Goal: Task Accomplishment & Management: Use online tool/utility

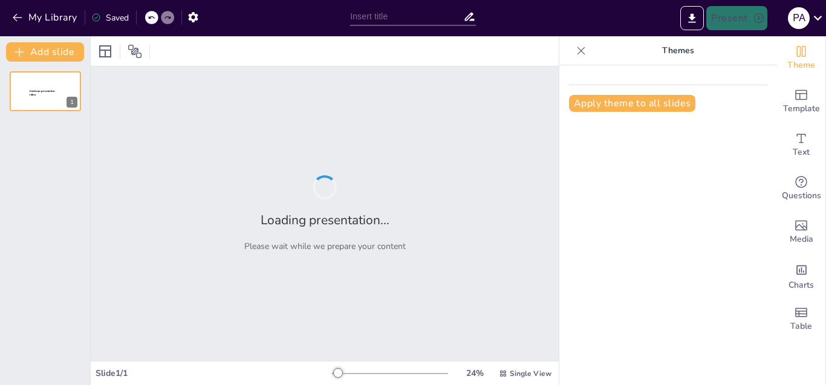
type input "Contenedores Ecológicos: Una Iniciativa Sostenible para el Colegio"
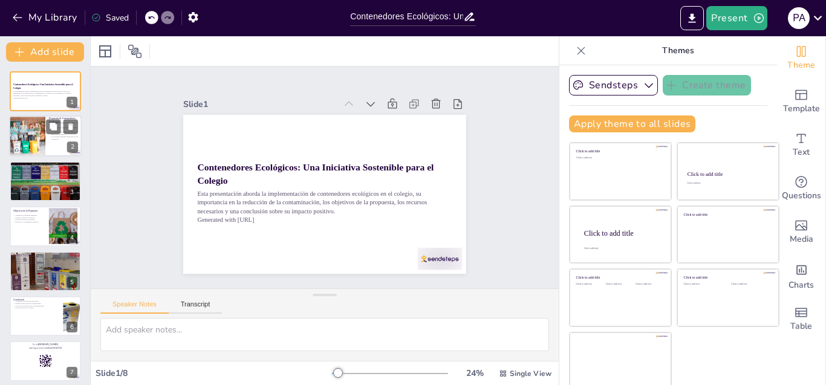
checkbox input "true"
click at [32, 133] on div at bounding box center [27, 136] width 62 height 41
type textarea "La instalación de contenedores ecológicos es esencial para promover el reciclaj…"
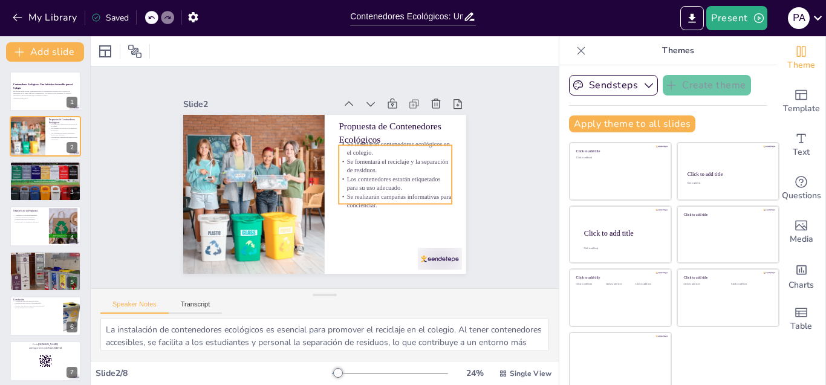
click at [345, 142] on p "Se instalarán contenedores ecológicos en el colegio." at bounding box center [398, 156] width 114 height 29
checkbox input "true"
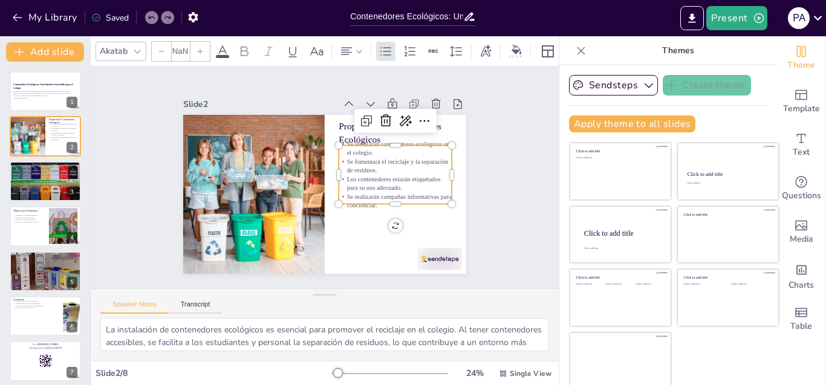
type input "32"
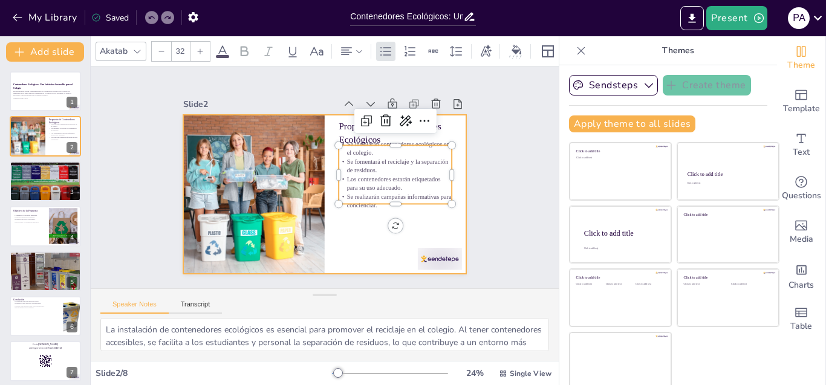
click at [360, 218] on div at bounding box center [323, 194] width 298 height 188
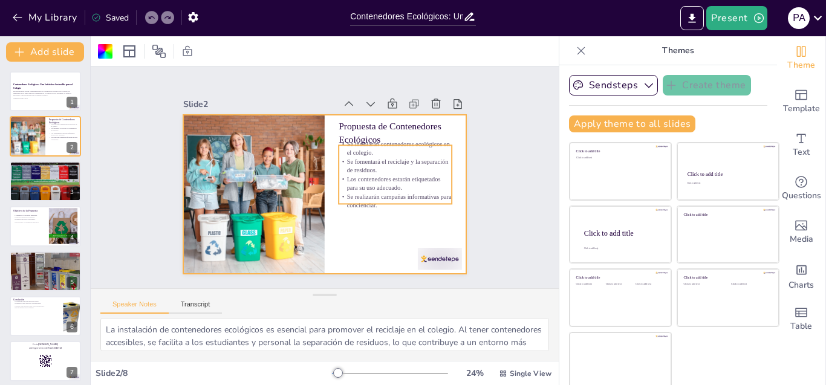
click at [357, 182] on p "Se fomentará el reciclaje y la separación de residuos." at bounding box center [364, 237] width 62 height 111
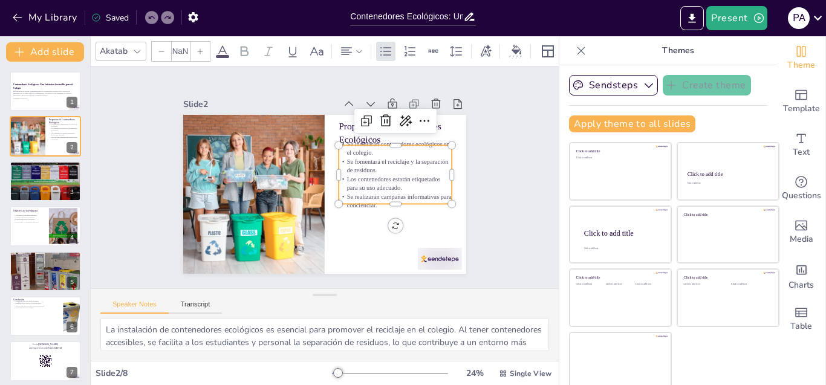
checkbox input "true"
type input "32"
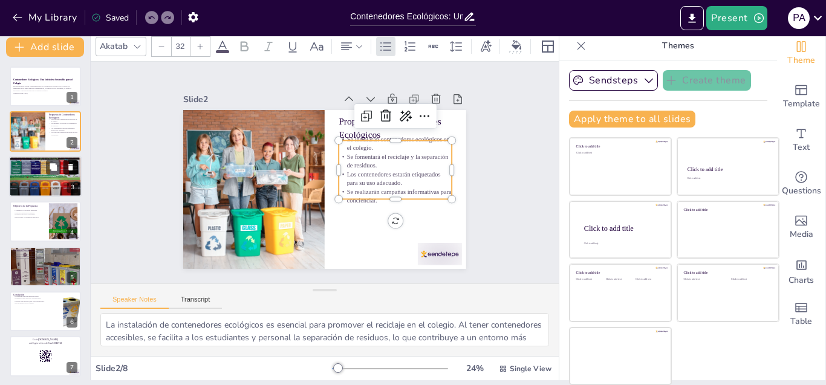
checkbox input "true"
click at [60, 164] on button at bounding box center [53, 167] width 15 height 15
type textarea "La gestión inadecuada de residuos es una de las principales causas de contamina…"
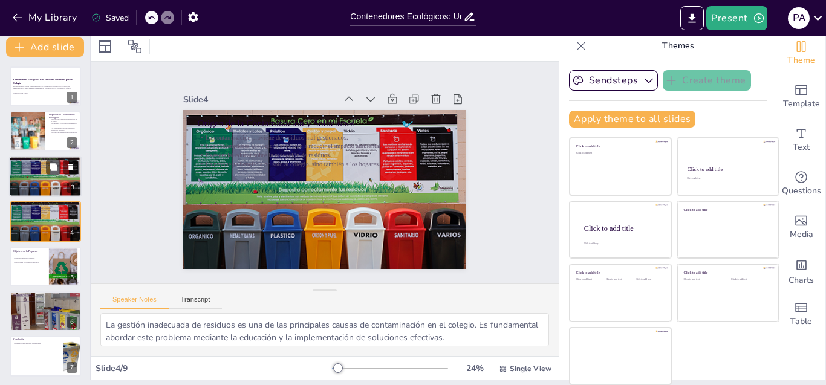
scroll to position [3, 0]
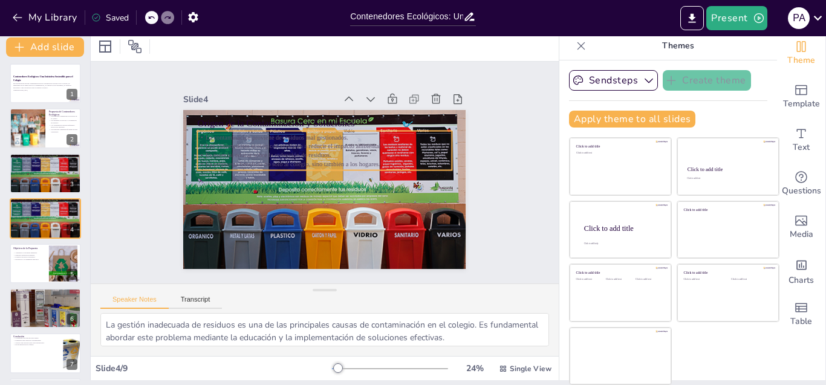
click at [256, 136] on p "La contaminación proviene de residuos mal gestionados." at bounding box center [328, 137] width 254 height 35
checkbox input "true"
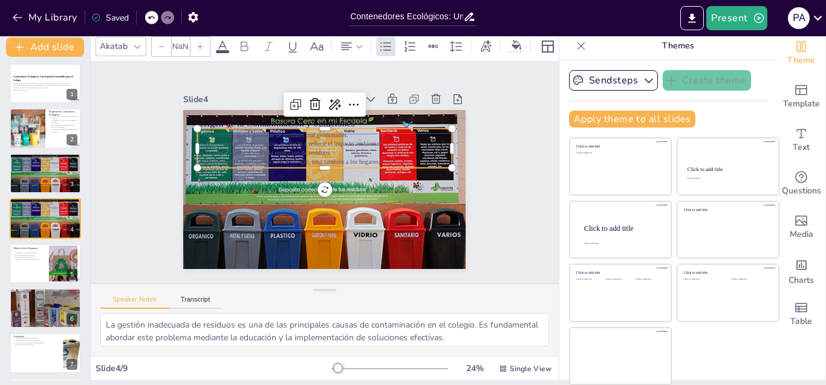
type input "32"
click at [258, 179] on div at bounding box center [323, 189] width 304 height 249
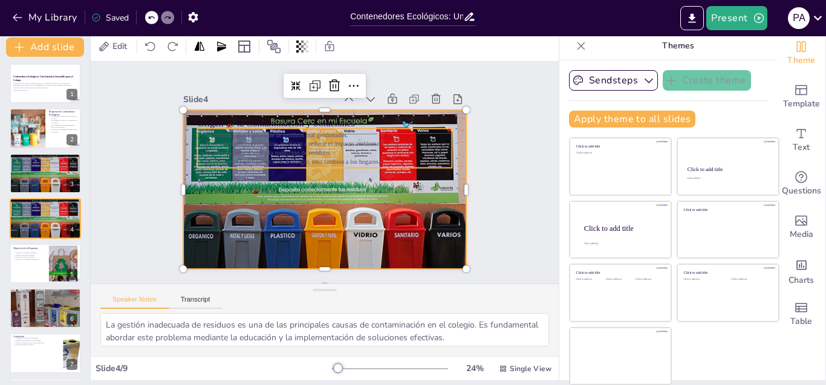
click at [208, 139] on p "Los contenedores ecológicos ayudarán a reducir el impacto ambiental." at bounding box center [328, 144] width 254 height 36
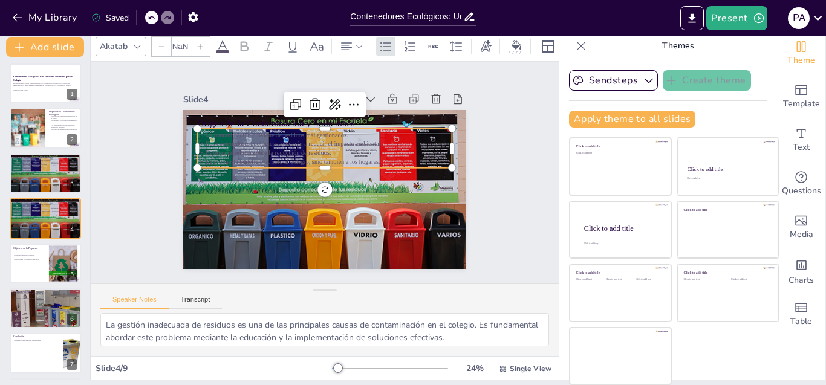
checkbox input "true"
type input "32"
click at [199, 163] on div "La contaminación proviene de residuos mal gestionados. Los contenedores ecológi…" at bounding box center [327, 149] width 257 height 66
click at [198, 164] on div at bounding box center [325, 173] width 254 height 36
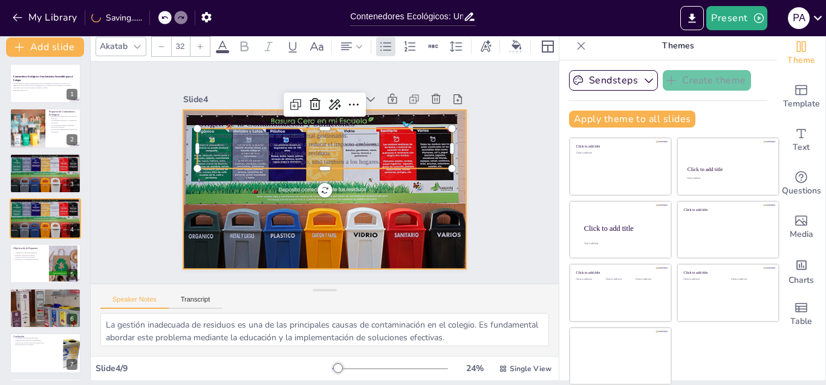
click at [192, 207] on div at bounding box center [323, 189] width 304 height 249
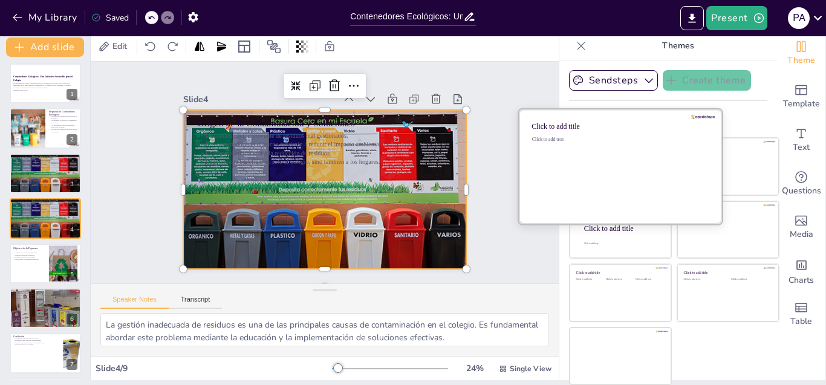
checkbox input "true"
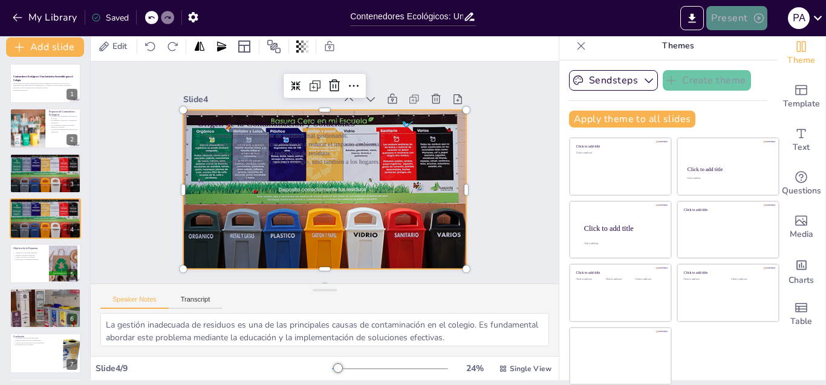
click at [756, 17] on icon "button" at bounding box center [759, 18] width 12 height 12
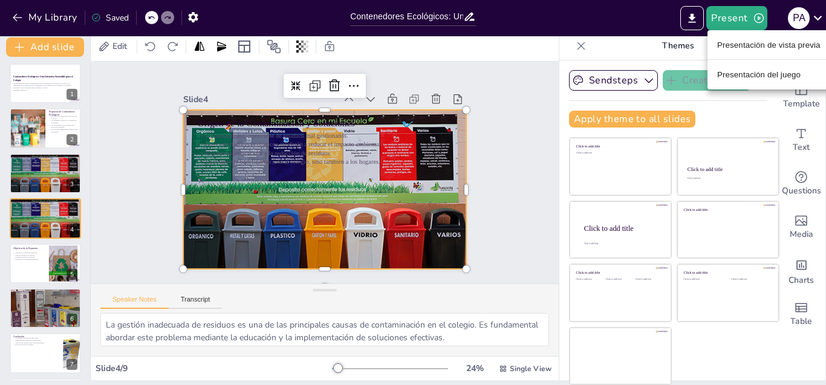
click at [746, 15] on div at bounding box center [413, 192] width 826 height 385
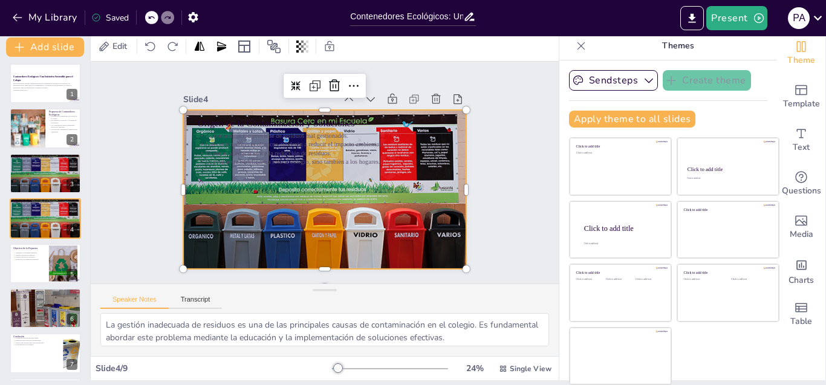
click at [746, 15] on button "Present" at bounding box center [736, 18] width 60 height 24
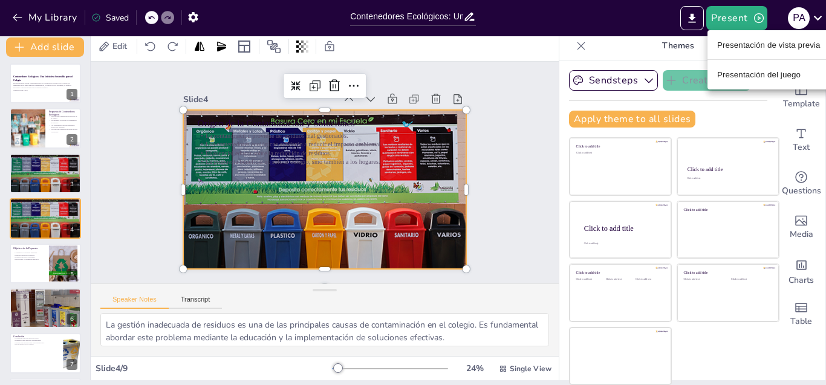
click at [761, 44] on font "Presentación de vista previa" at bounding box center [768, 45] width 103 height 9
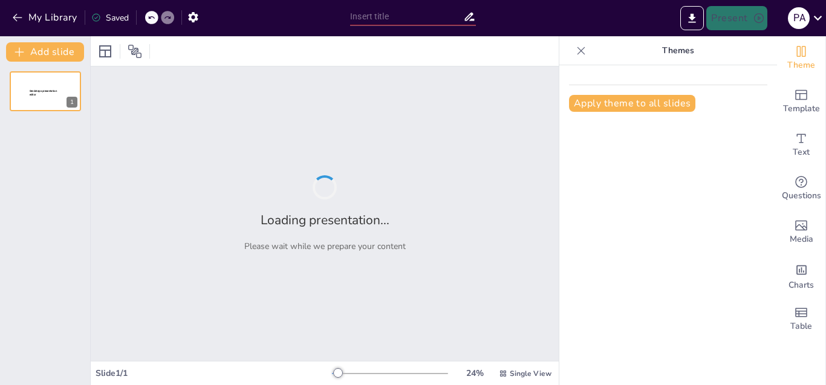
type input "Contenedores Ecológicos: Una Iniciativa Sostenible para el Colegio"
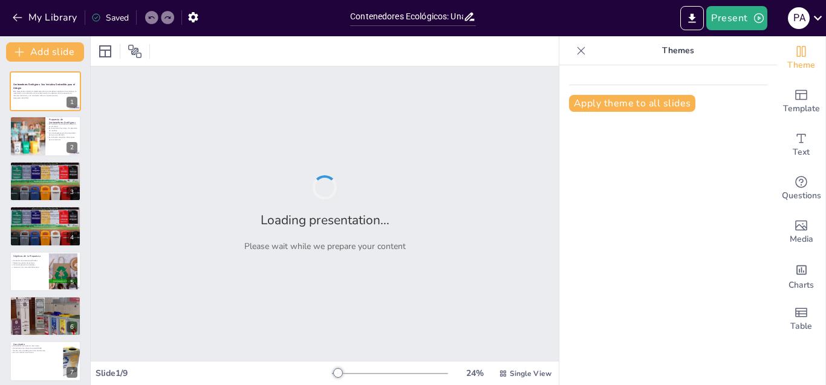
checkbox input "true"
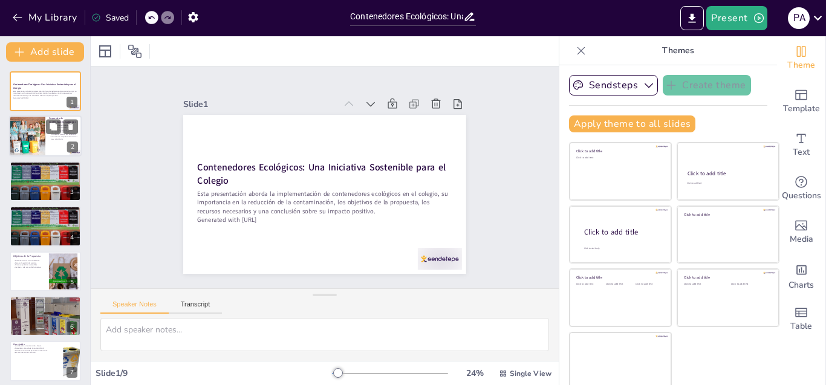
checkbox input "true"
click at [30, 129] on div at bounding box center [27, 136] width 62 height 41
type textarea "La instalación de contenedores ecológicos es esencial para promover el reciclaj…"
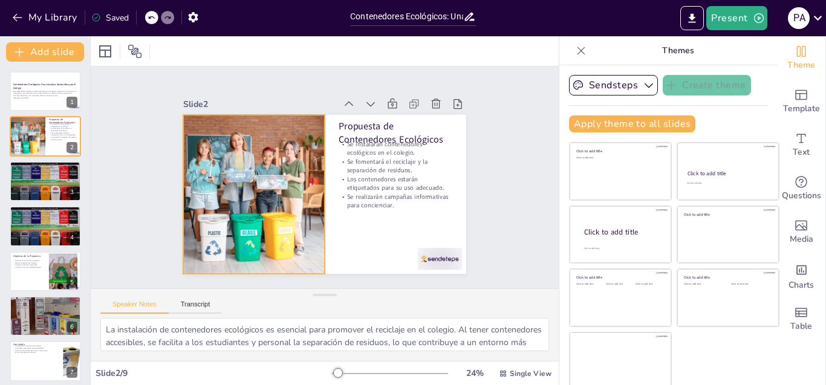
click at [389, 184] on p "Los contenedores estarán etiquetados para su uso adecuado." at bounding box center [378, 224] width 102 height 80
click at [317, 184] on p "Los contenedores estarán etiquetados para su uso adecuado." at bounding box center [273, 226] width 89 height 96
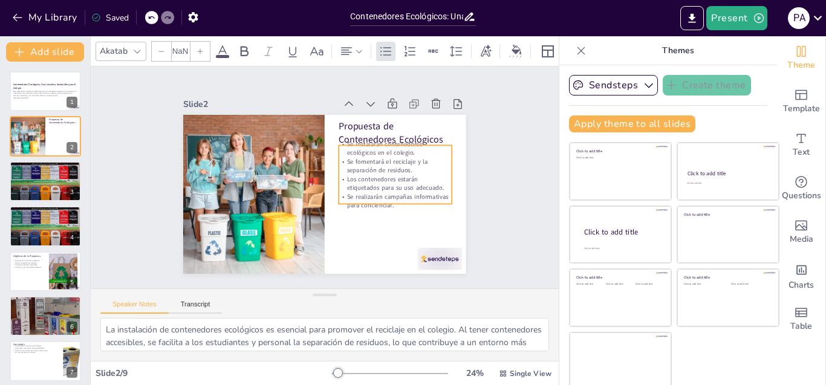
checkbox input "true"
type input "32"
click at [418, 215] on icon at bounding box center [428, 225] width 21 height 21
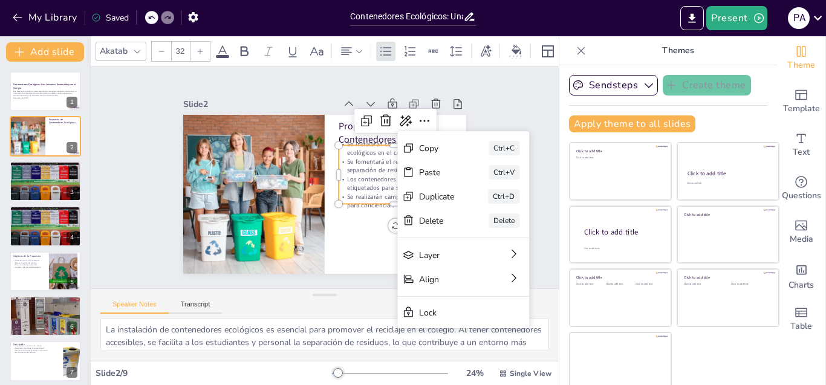
click at [343, 181] on p "Los contenedores estarán etiquetados para su uso adecuado." at bounding box center [386, 212] width 111 height 62
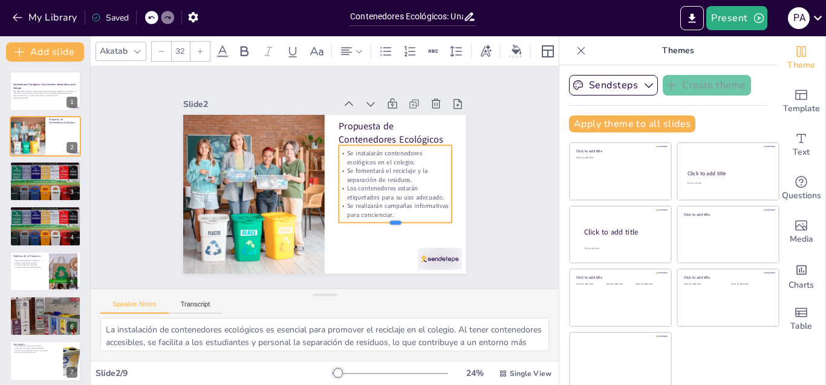
drag, startPoint x: 382, startPoint y: 200, endPoint x: 377, endPoint y: 219, distance: 19.2
click at [377, 221] on div at bounding box center [343, 262] width 91 height 83
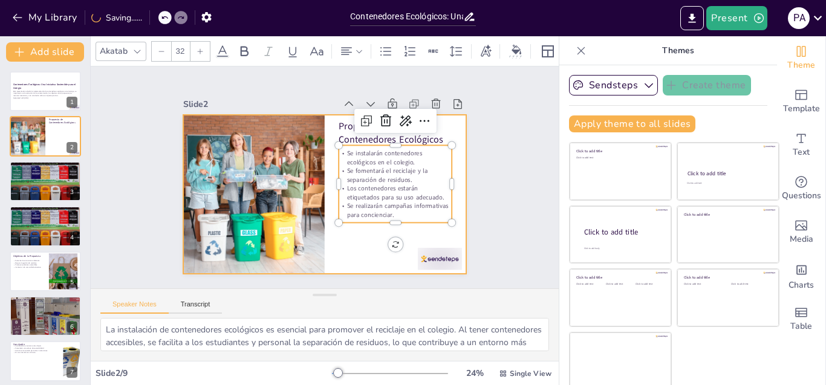
click at [323, 246] on div at bounding box center [319, 193] width 318 height 239
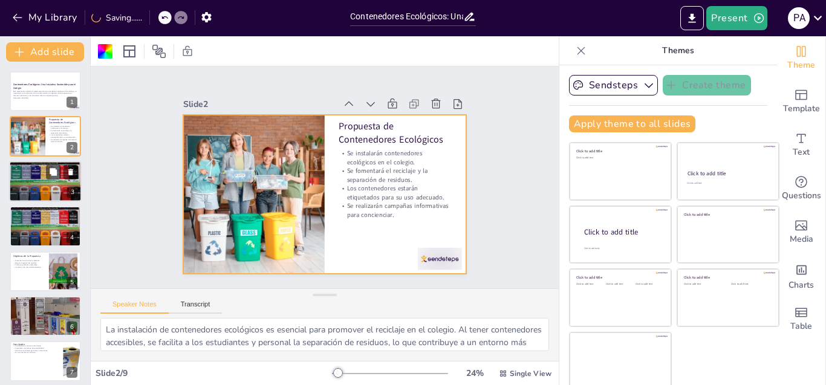
checkbox input "true"
drag, startPoint x: 25, startPoint y: 174, endPoint x: 72, endPoint y: 186, distance: 48.1
click at [27, 174] on p "La propuesta beneficia no solo al colegio, sino también a los hogares." at bounding box center [45, 175] width 65 height 2
type textarea "La gestión inadecuada de residuos es una de las principales causas de contamina…"
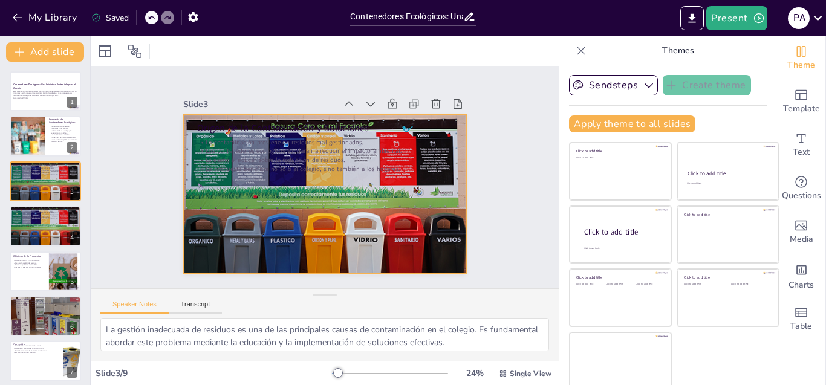
click at [359, 175] on div at bounding box center [315, 192] width 355 height 333
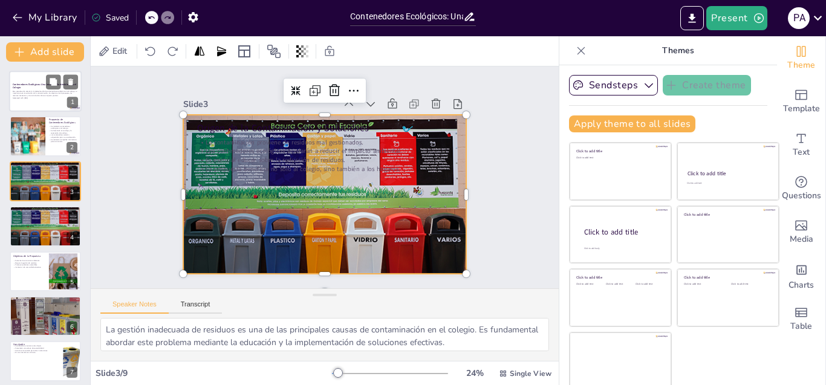
checkbox input "true"
click at [36, 90] on p "Esta presentación aborda la implementación de contenedores ecológicos en el col…" at bounding box center [45, 93] width 65 height 7
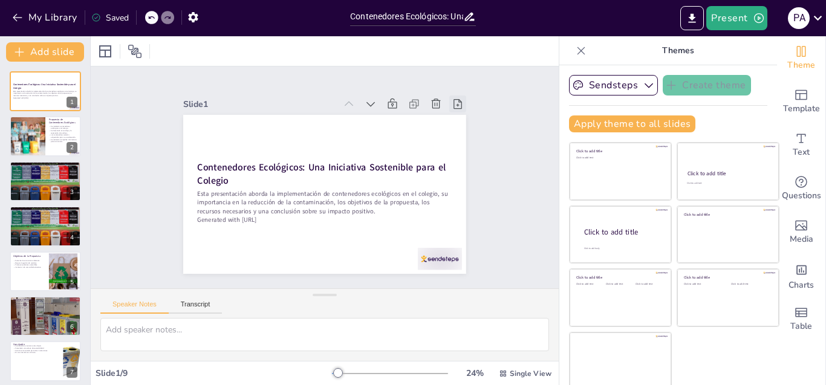
checkbox input "true"
click at [751, 19] on button "Present" at bounding box center [736, 18] width 60 height 24
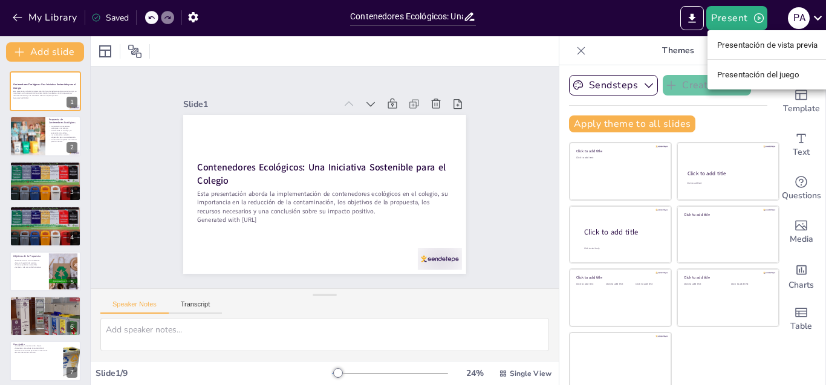
click at [748, 45] on font "Presentación de vista previa" at bounding box center [767, 45] width 101 height 9
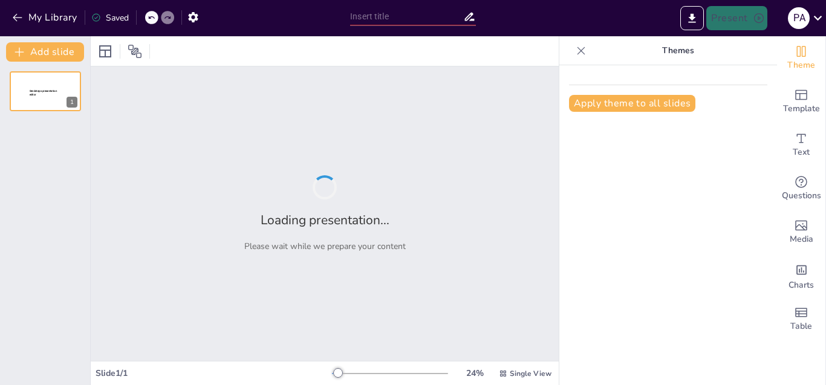
type input "Contenedores Ecológicos: Una Iniciativa Sostenible para el Colegio"
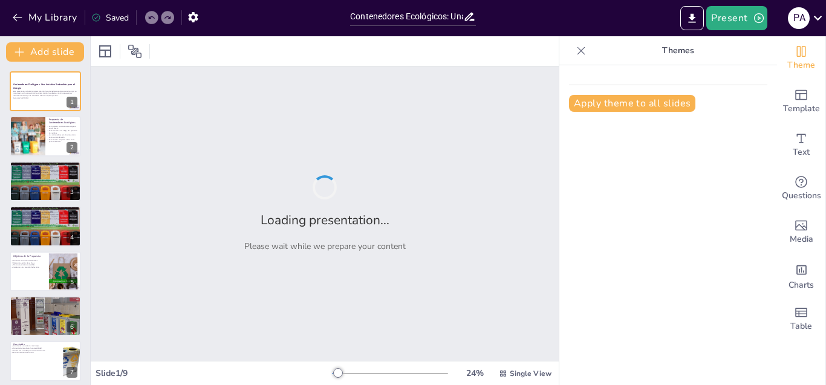
checkbox input "true"
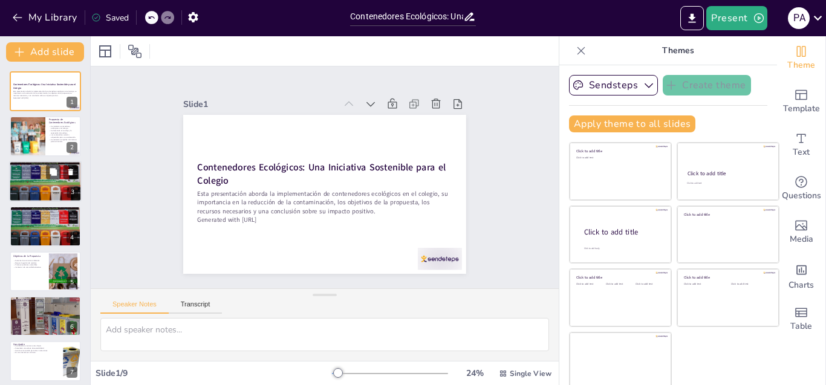
checkbox input "true"
click at [33, 178] on div at bounding box center [45, 181] width 73 height 57
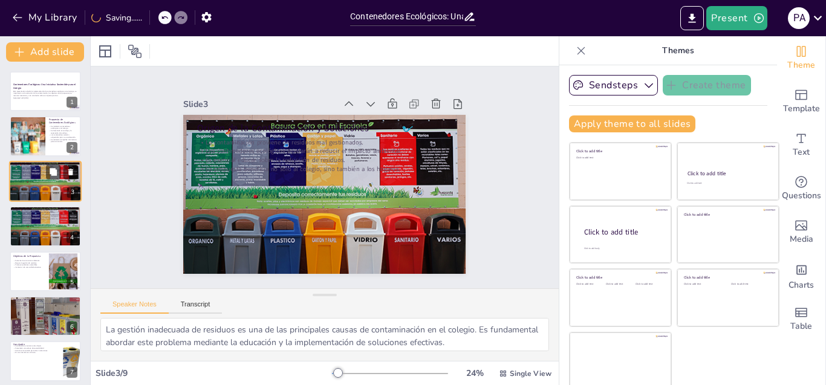
type textarea "La gestión inadecuada de residuos es una de las principales causas de contamina…"
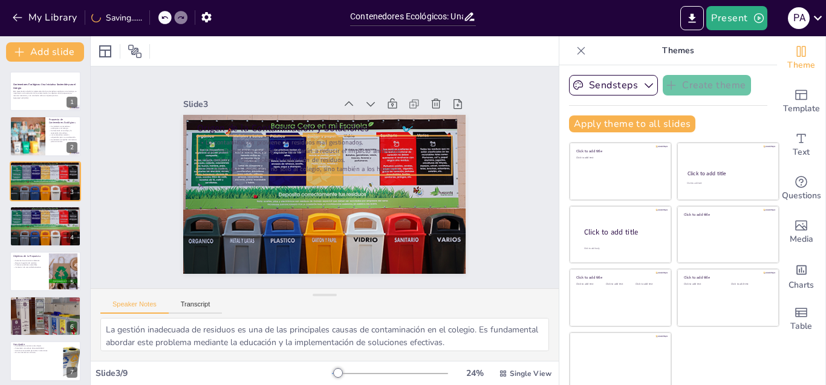
click at [263, 165] on p "La propuesta beneficia no solo al colegio, sino también a los hogares." at bounding box center [326, 169] width 254 height 36
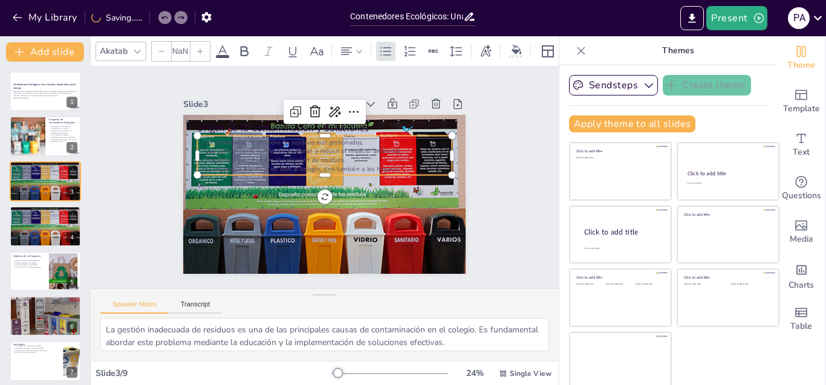
checkbox input "true"
type input "32"
click at [235, 136] on div "La contaminación proviene de residuos mal gestionados. Los contenedores ecológi…" at bounding box center [325, 155] width 255 height 39
click at [227, 144] on p "Los contenedores ecológicos ayudarán a reducir el impacto ambiental." at bounding box center [332, 152] width 245 height 87
click at [227, 147] on p "Los contenedores ecológicos ayudarán a reducir el impacto ambiental." at bounding box center [325, 151] width 255 height 9
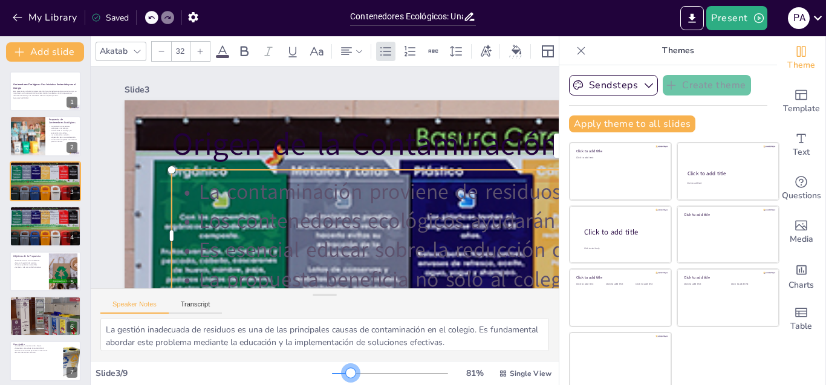
drag, startPoint x: 320, startPoint y: 373, endPoint x: 340, endPoint y: 348, distance: 31.4
click at [374, 374] on div at bounding box center [390, 374] width 116 height 10
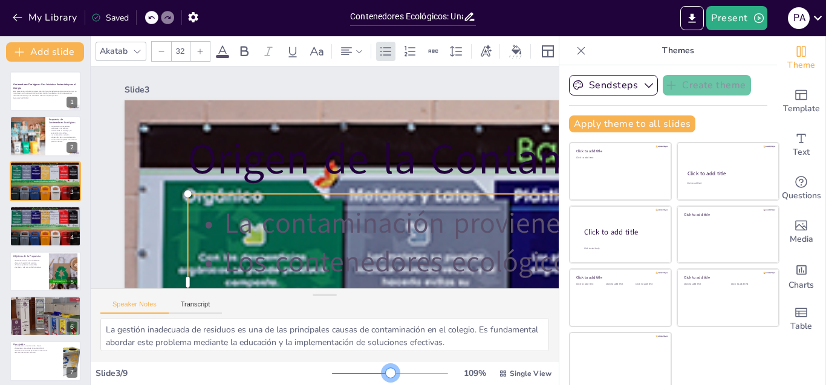
drag, startPoint x: 374, startPoint y: 374, endPoint x: 333, endPoint y: 366, distance: 41.9
click at [333, 366] on div "109 % Single View" at bounding box center [443, 373] width 222 height 19
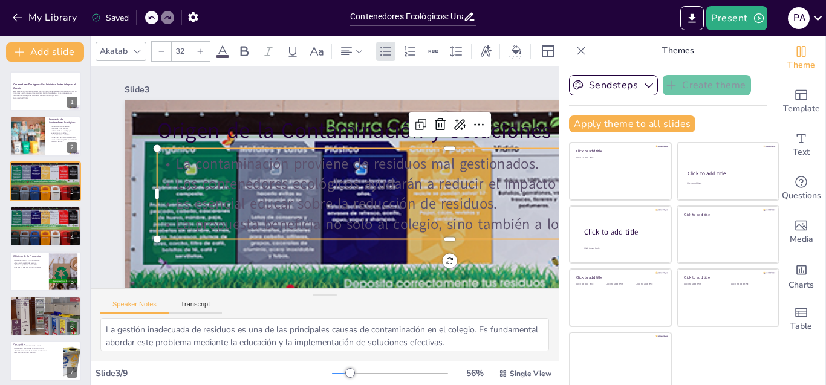
click at [179, 160] on p "La contaminación proviene de residuos mal gestionados." at bounding box center [450, 177] width 584 height 82
click at [168, 162] on p "La contaminación proviene de residuos mal gestionados." at bounding box center [449, 164] width 585 height 20
click at [168, 162] on p "La contaminación proviene de residuos mal gestionados." at bounding box center [450, 177] width 584 height 82
click at [173, 161] on p "La contaminación proviene de residuos mal gestionados." at bounding box center [444, 215] width 543 height 256
click at [163, 161] on p "La contaminación proviene de residuos mal gestionados." at bounding box center [450, 176] width 584 height 81
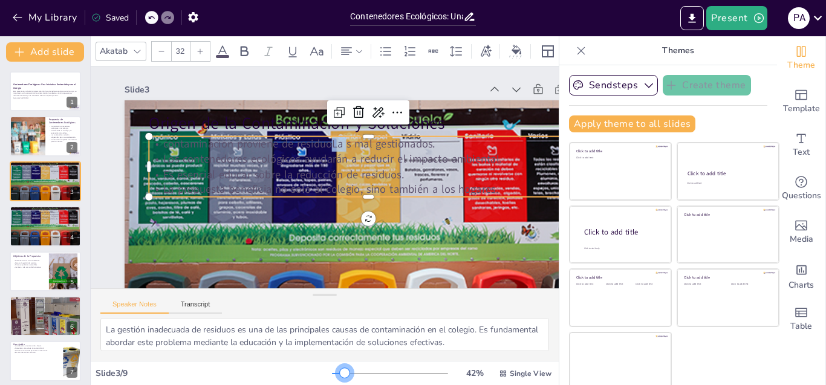
drag, startPoint x: 330, startPoint y: 372, endPoint x: 328, endPoint y: 353, distance: 19.4
click at [340, 373] on div at bounding box center [345, 373] width 10 height 10
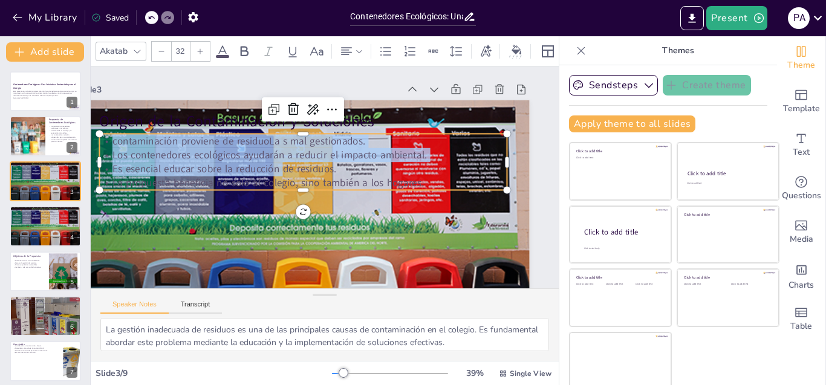
scroll to position [0, 80]
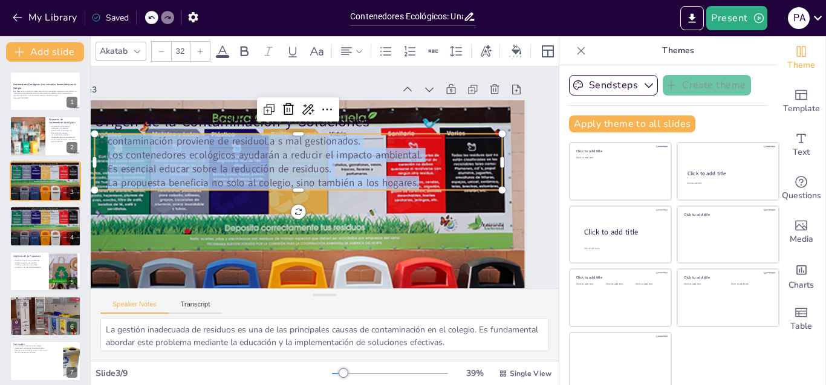
drag, startPoint x: 162, startPoint y: 141, endPoint x: 425, endPoint y: 179, distance: 265.8
click at [425, 179] on div "contaminación proviene de residuoLa s mal gestionados. Los contenedores ecológi…" at bounding box center [299, 159] width 411 height 99
click at [226, 55] on span at bounding box center [222, 56] width 13 height 3
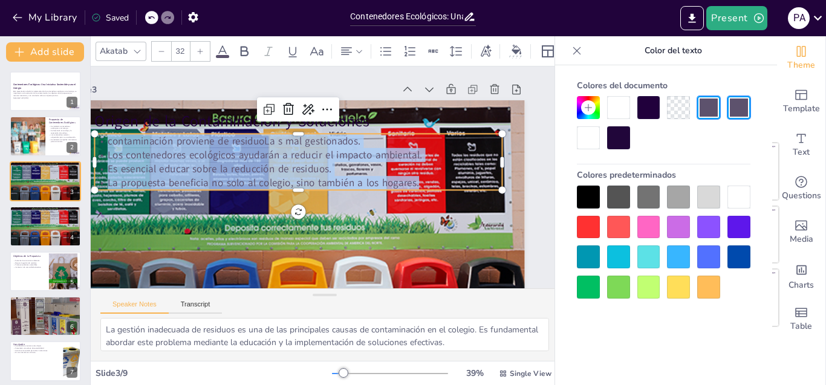
click at [588, 196] on div at bounding box center [588, 197] width 23 height 23
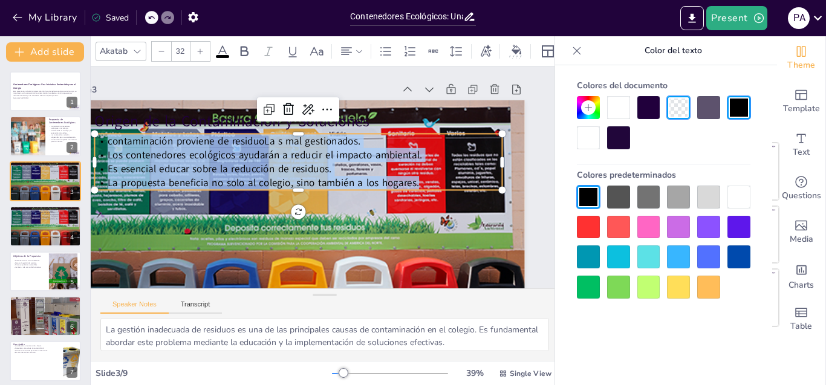
click at [707, 201] on div at bounding box center [708, 197] width 23 height 23
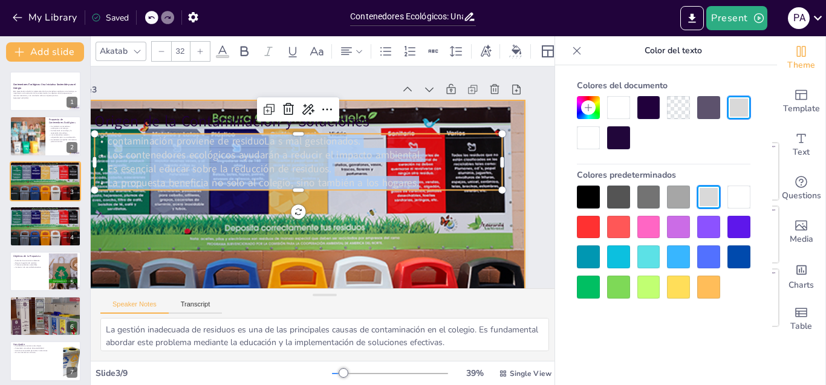
click at [332, 202] on div at bounding box center [293, 224] width 487 height 399
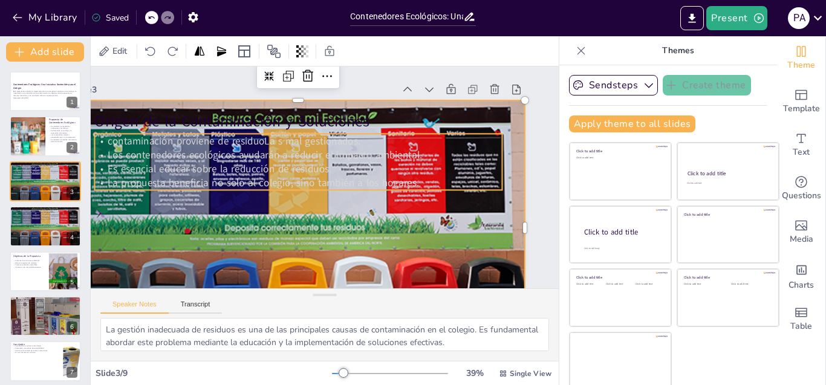
click at [331, 168] on p "Es esencial educar sobre la reducción de residuos." at bounding box center [299, 166] width 407 height 56
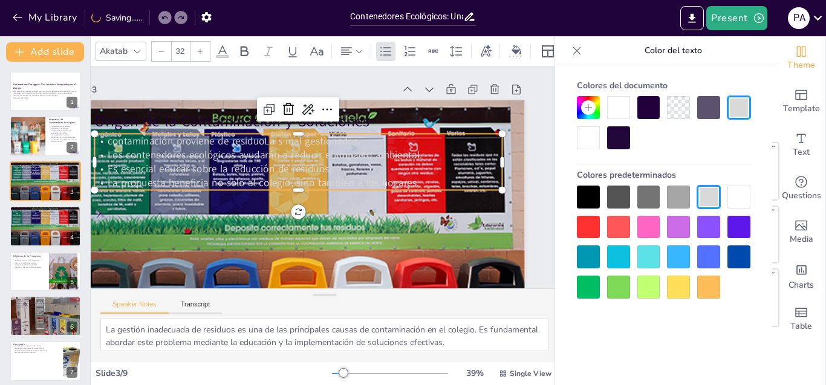
click at [594, 194] on div at bounding box center [588, 197] width 23 height 23
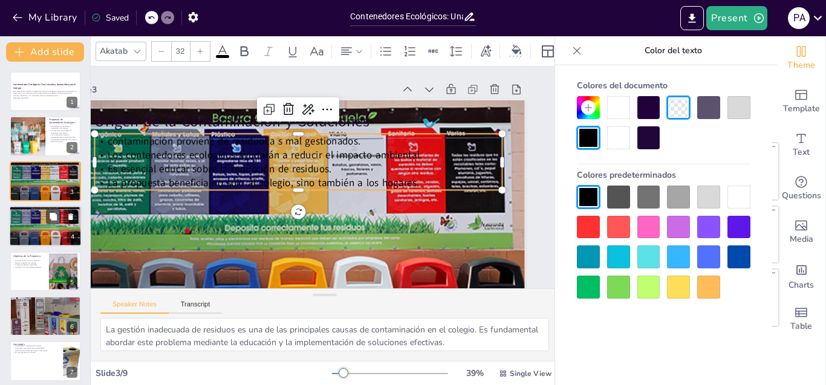
click at [18, 227] on div at bounding box center [45, 226] width 73 height 57
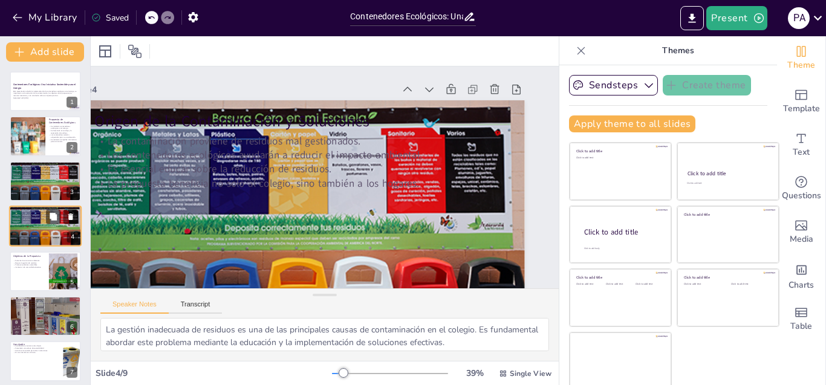
scroll to position [3, 0]
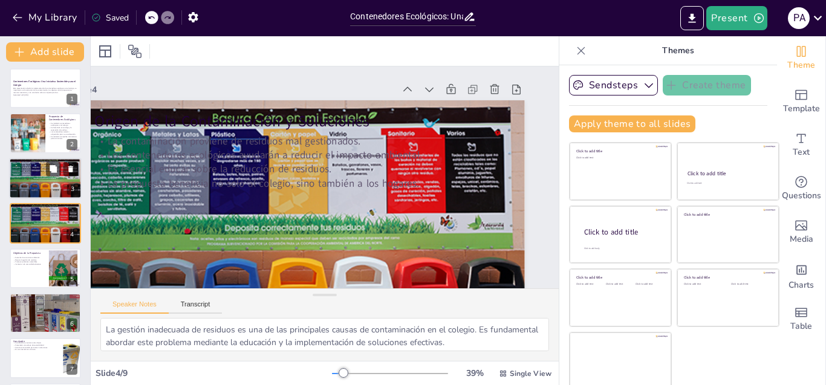
click at [37, 187] on div at bounding box center [45, 178] width 73 height 57
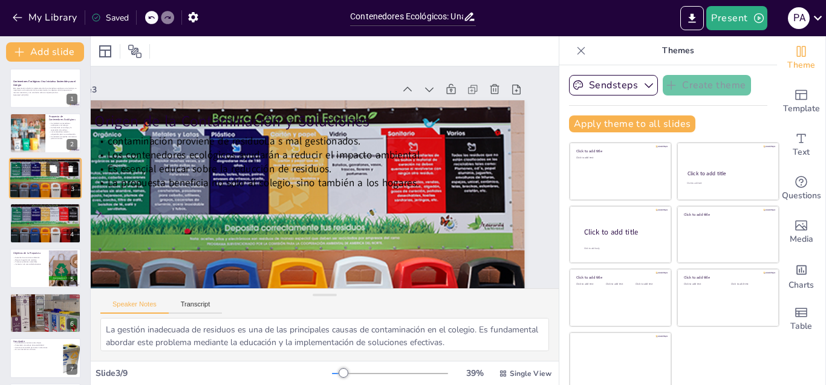
scroll to position [0, 0]
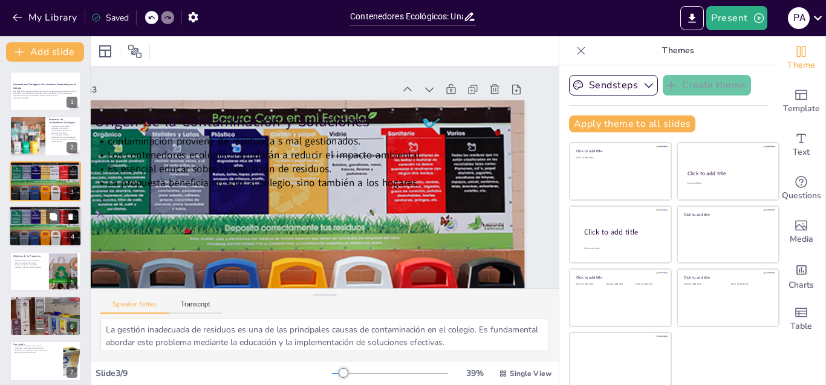
click at [30, 224] on div at bounding box center [45, 226] width 73 height 57
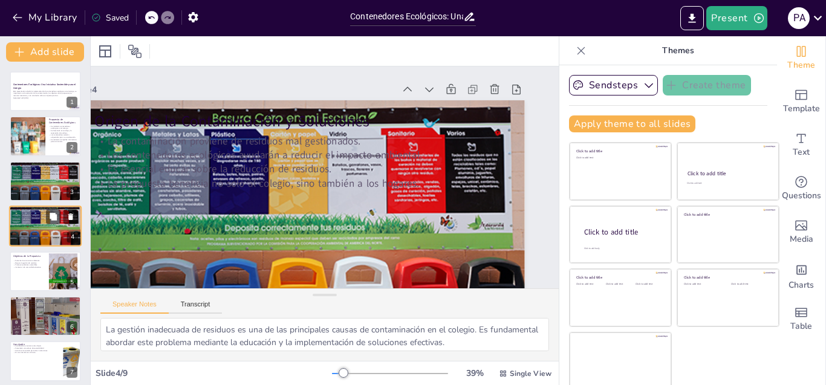
scroll to position [3, 0]
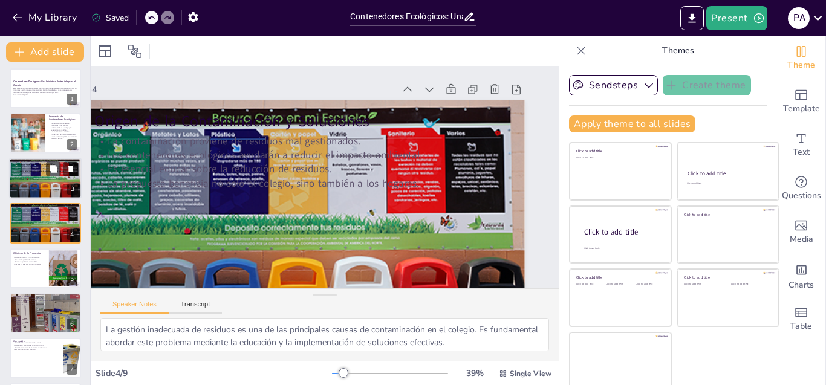
click at [36, 186] on div at bounding box center [45, 178] width 73 height 57
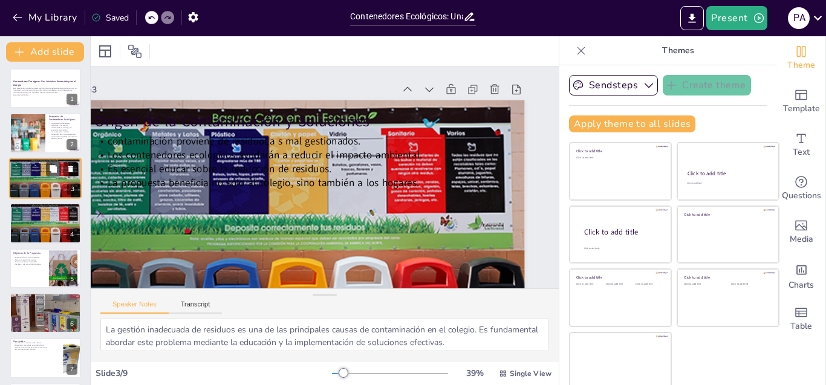
scroll to position [0, 0]
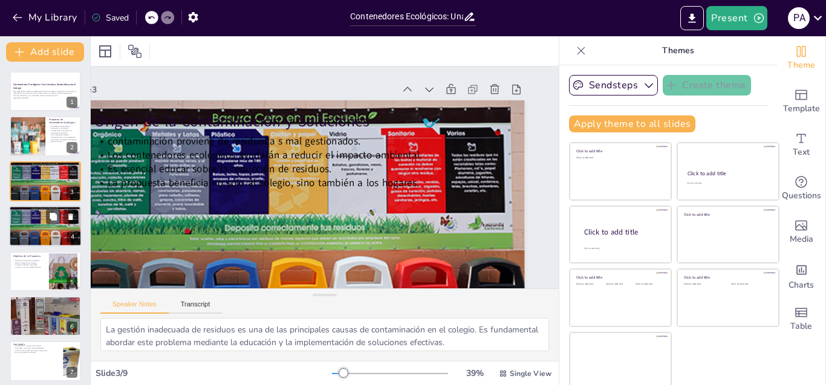
click at [39, 206] on div "Origen de la Contaminación y Soluciones La contaminación proviene de residuos m…" at bounding box center [45, 226] width 73 height 41
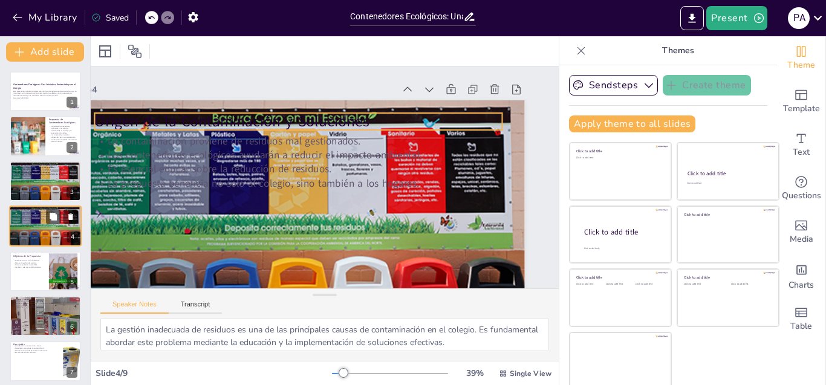
scroll to position [3, 0]
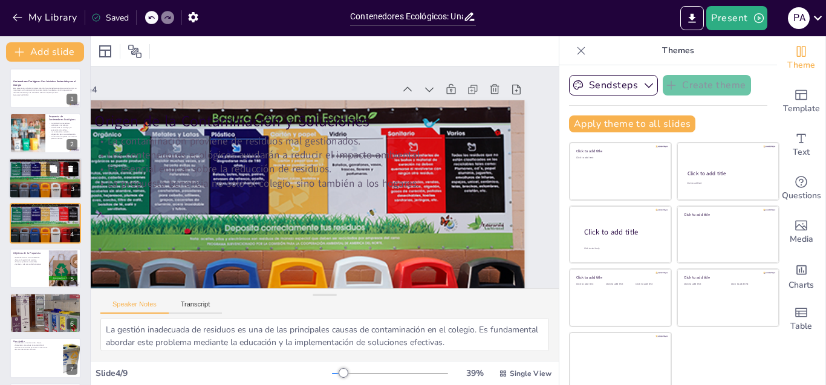
checkbox input "true"
click at [73, 168] on icon at bounding box center [70, 169] width 5 height 7
type textarea "Aumentar la conciencia ambiental es esencial para que los estudiantes comprenda…"
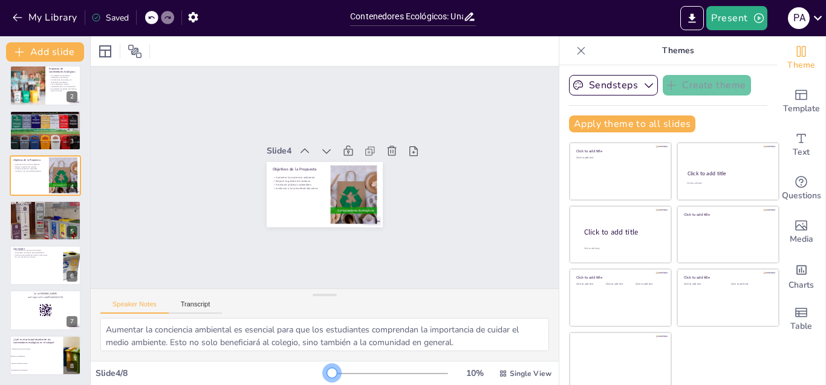
scroll to position [0, 0]
drag, startPoint x: 328, startPoint y: 373, endPoint x: 311, endPoint y: 370, distance: 17.1
click at [327, 370] on div at bounding box center [332, 373] width 10 height 10
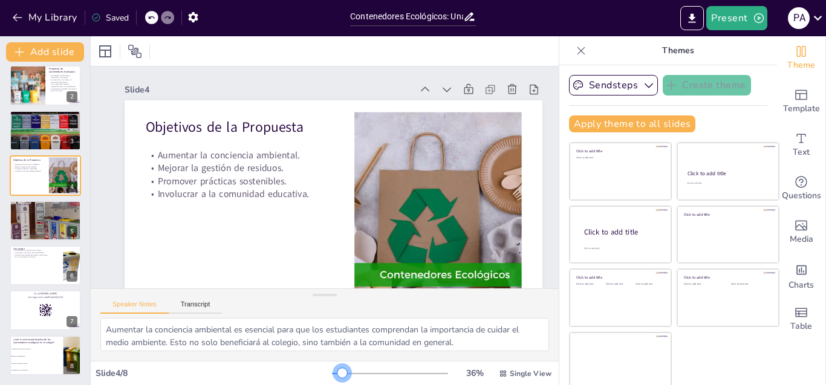
drag, startPoint x: 311, startPoint y: 370, endPoint x: 325, endPoint y: 372, distance: 14.0
click at [337, 372] on div at bounding box center [342, 373] width 10 height 10
checkbox input "true"
click at [37, 221] on div at bounding box center [45, 220] width 82 height 41
type textarea "Los contenedores específicos son esenciales para la correcta separación de resi…"
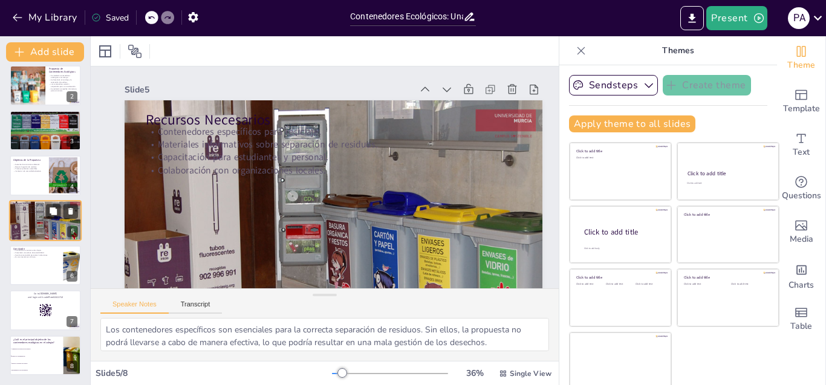
scroll to position [48, 0]
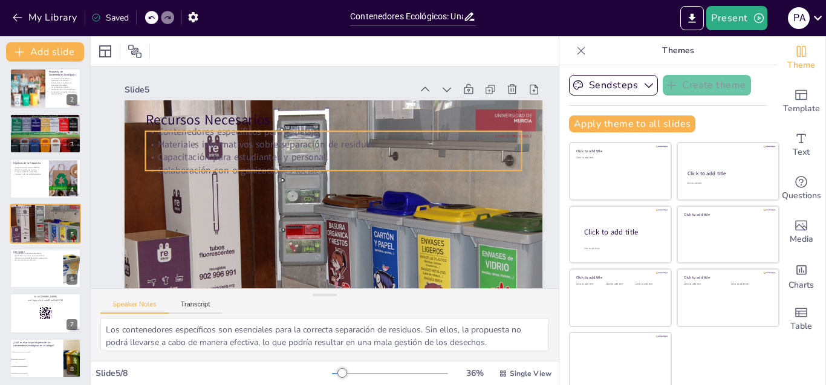
click at [326, 168] on p "Colaboración con organizaciones locales." at bounding box center [334, 170] width 376 height 13
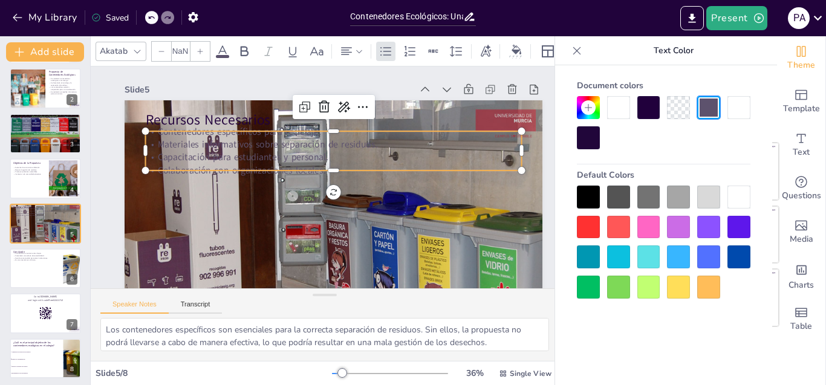
checkbox input "true"
type input "32"
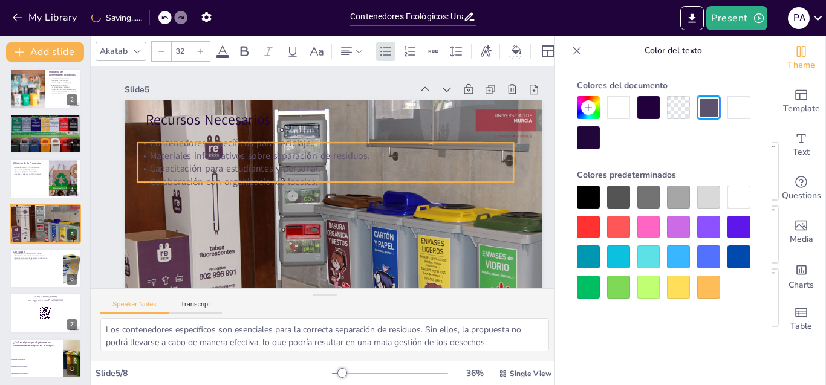
drag, startPoint x: 336, startPoint y: 168, endPoint x: 328, endPoint y: 179, distance: 13.9
click at [328, 179] on p "Colaboración con organizaciones locales." at bounding box center [326, 181] width 376 height 13
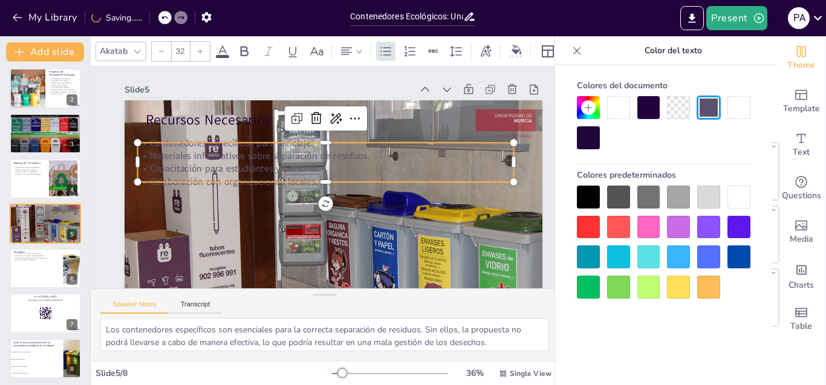
click at [171, 155] on p "Materiales informativos sobre separación de residuos." at bounding box center [328, 156] width 376 height 52
click at [155, 143] on div at bounding box center [326, 138] width 376 height 10
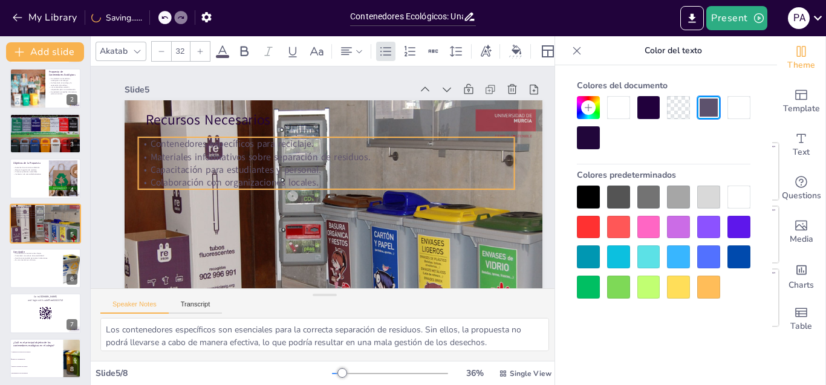
click at [151, 140] on p "Contenedores específicos para reciclaje." at bounding box center [326, 143] width 376 height 13
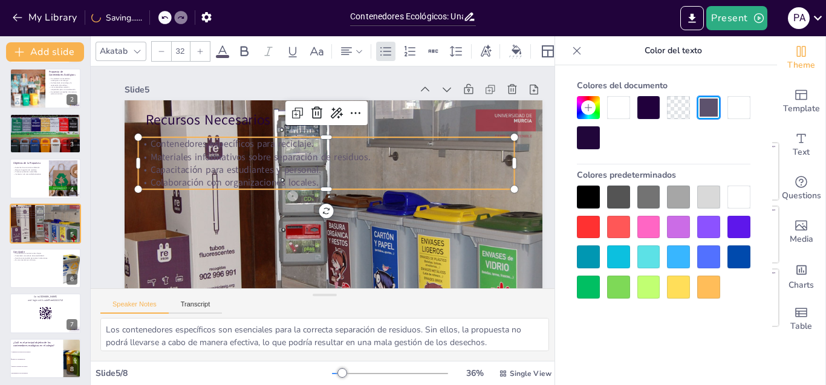
click at [154, 147] on p "Contenedores específicos para reciclaje." at bounding box center [330, 144] width 376 height 53
click at [153, 142] on p "Contenedores específicos para reciclaje." at bounding box center [326, 143] width 376 height 13
click at [153, 142] on p "Contenedores específicos para reciclaje." at bounding box center [330, 144] width 376 height 53
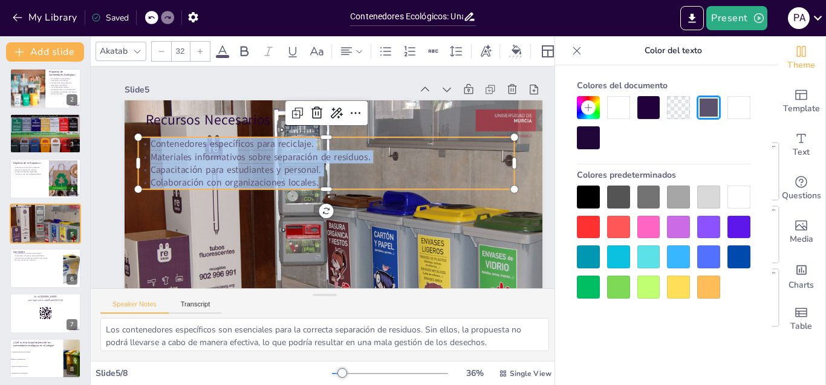
drag, startPoint x: 151, startPoint y: 142, endPoint x: 411, endPoint y: 181, distance: 263.6
click at [411, 181] on div "Contenedores específicos para reciclaje. Materiales informativos sobre separaci…" at bounding box center [328, 163] width 380 height 91
click at [592, 201] on div at bounding box center [588, 197] width 23 height 23
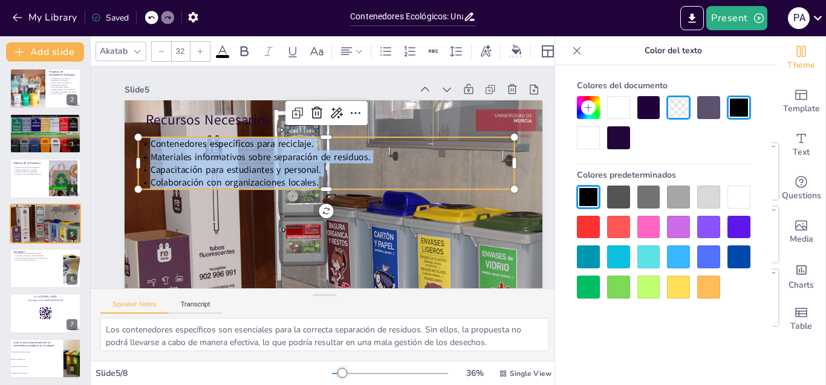
click at [586, 190] on div at bounding box center [588, 197] width 23 height 23
click at [390, 169] on p "Capacitación para estudiantes y personal." at bounding box center [329, 170] width 362 height 129
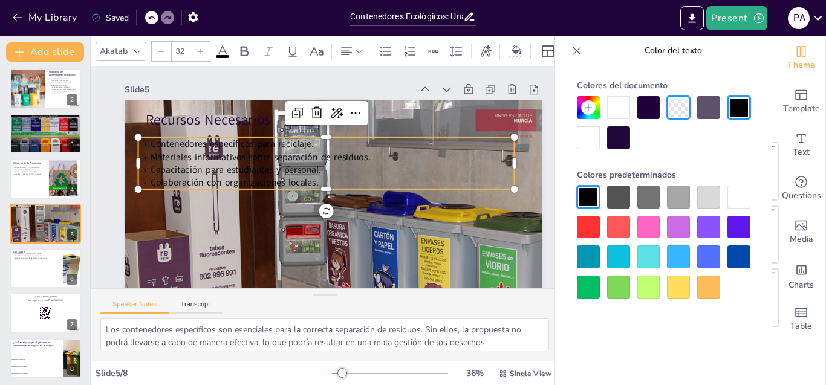
click at [157, 146] on span "Contenedores específicos para reciclaje." at bounding box center [236, 134] width 164 height 30
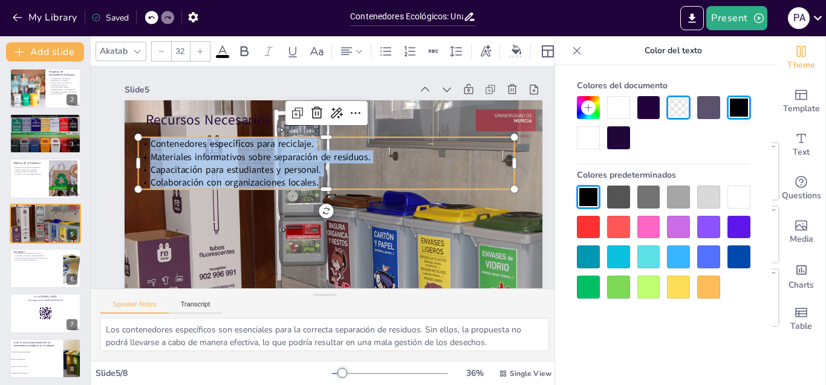
drag, startPoint x: 150, startPoint y: 143, endPoint x: 391, endPoint y: 174, distance: 243.2
click at [391, 178] on div "Contenedores específicos para reciclaje. Materiales informativos sobre separaci…" at bounding box center [328, 163] width 380 height 91
click at [240, 48] on icon at bounding box center [244, 51] width 15 height 15
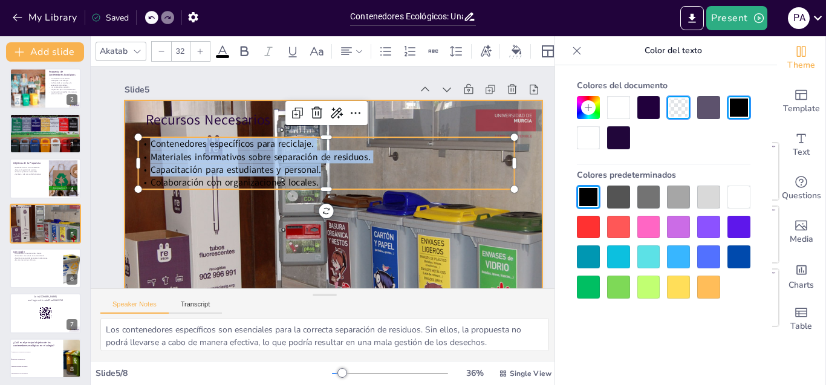
click at [231, 234] on div at bounding box center [329, 218] width 492 height 283
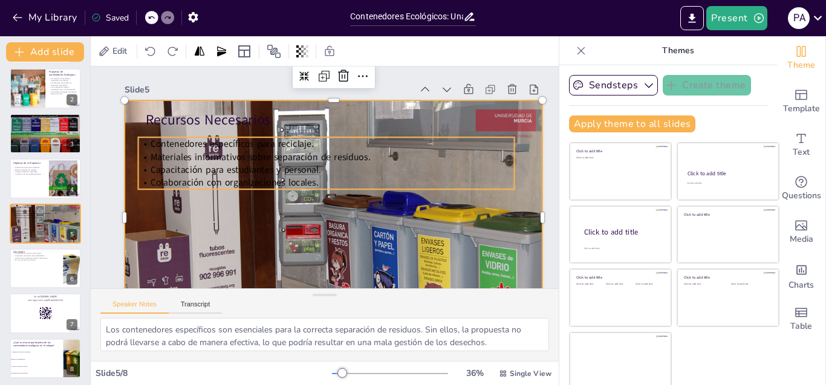
click at [210, 158] on span "Materiales informativos sobre separación de residuos." at bounding box center [261, 157] width 220 height 13
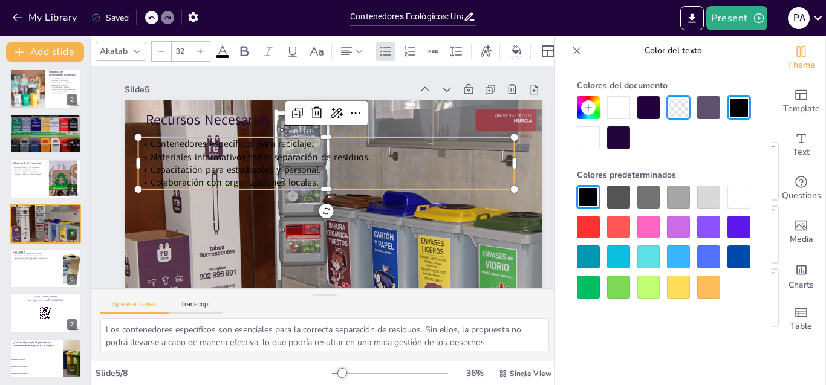
click at [168, 142] on span "Contenedores específicos para reciclaje." at bounding box center [248, 116] width 160 height 63
click at [177, 142] on span "Contenedores específicos para reciclaje." at bounding box center [254, 109] width 155 height 78
click at [155, 145] on span "Contenedores específicos para reciclaje." at bounding box center [236, 134] width 164 height 30
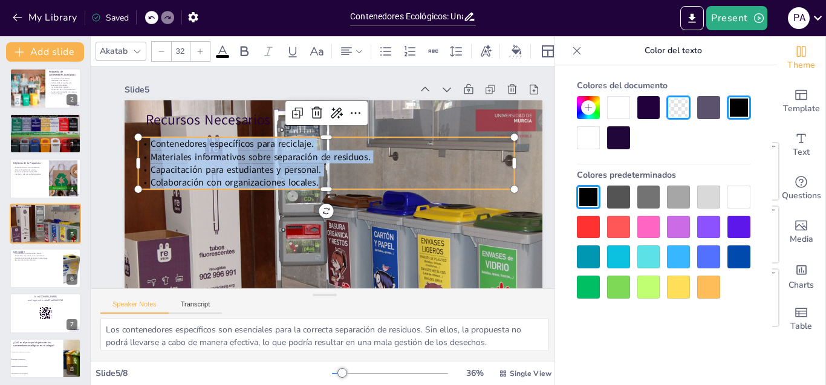
drag, startPoint x: 152, startPoint y: 143, endPoint x: 372, endPoint y: 173, distance: 222.2
click at [371, 178] on div "Contenedores específicos para reciclaje. Materiales informativos sobre separaci…" at bounding box center [326, 163] width 376 height 52
click at [247, 46] on icon at bounding box center [245, 51] width 8 height 10
click at [199, 48] on icon at bounding box center [200, 51] width 7 height 7
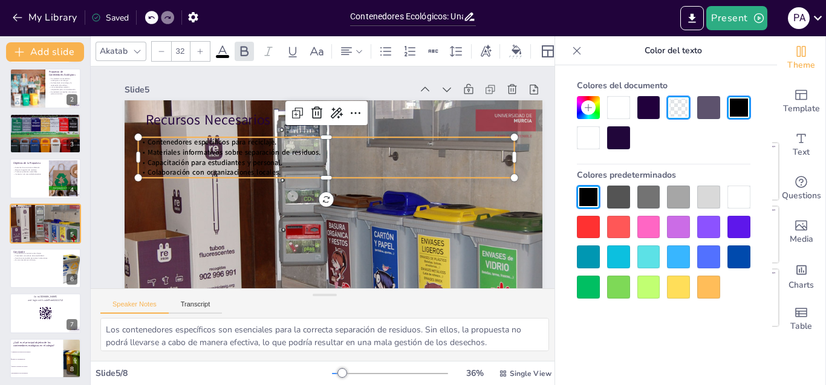
checkbox input "true"
type input "33"
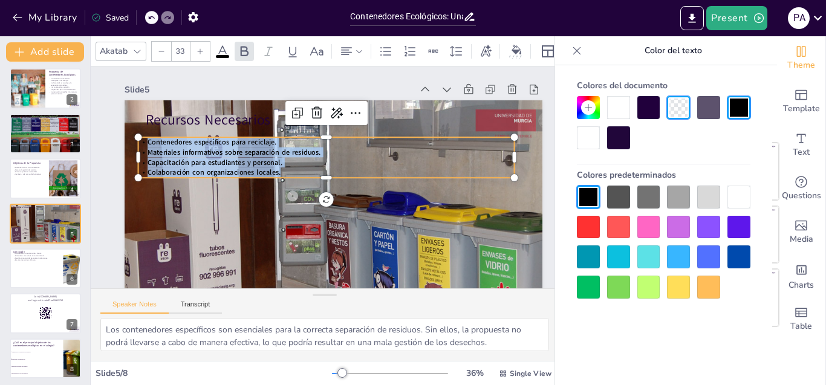
click at [199, 48] on icon at bounding box center [200, 51] width 7 height 7
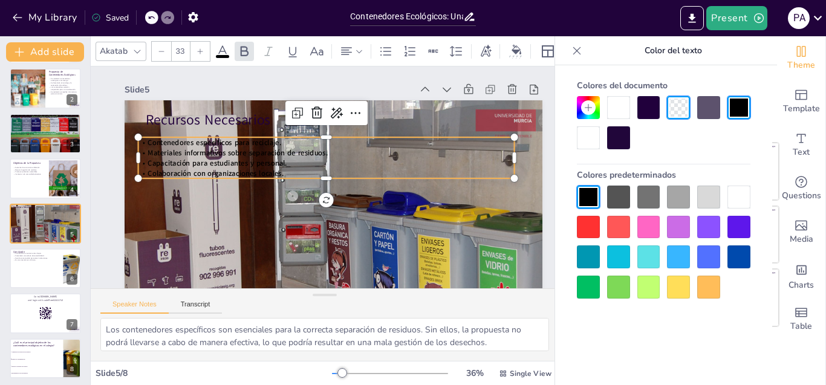
checkbox input "true"
type input "34"
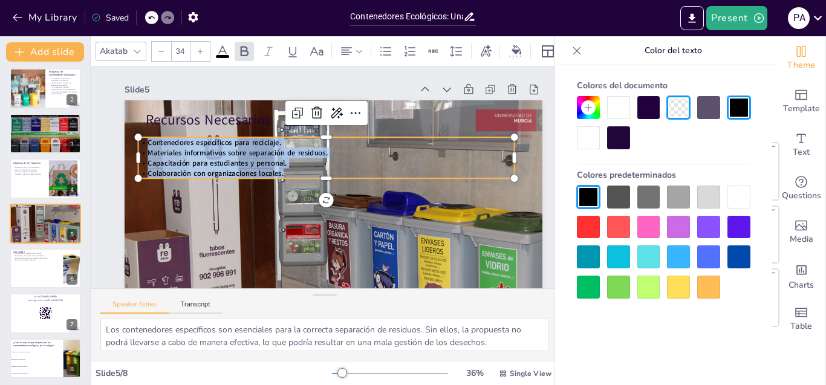
click at [199, 48] on icon at bounding box center [200, 51] width 7 height 7
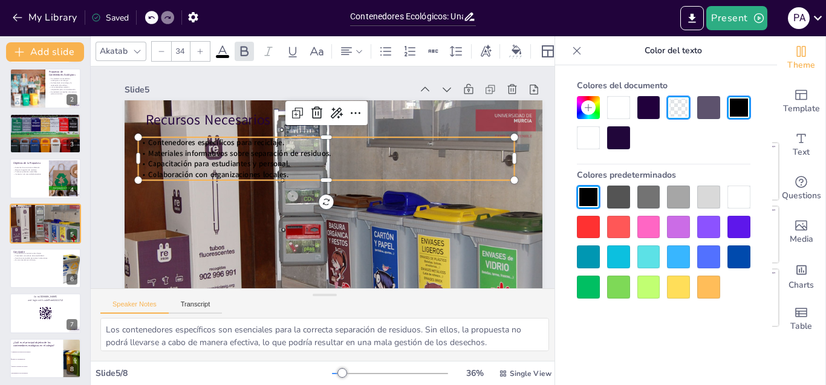
checkbox input "true"
type input "35"
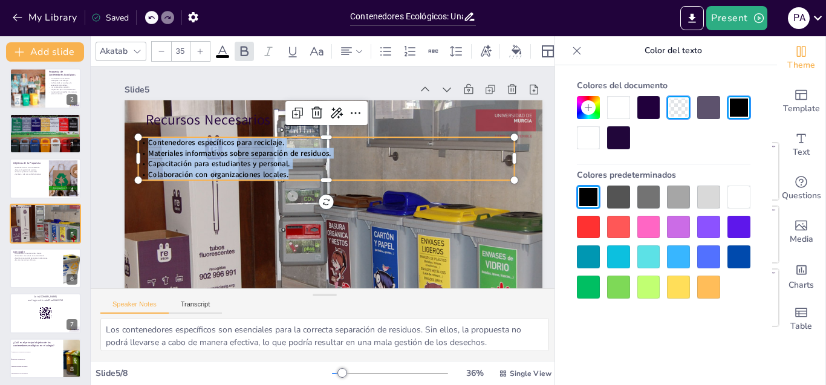
click at [199, 48] on icon at bounding box center [200, 51] width 7 height 7
checkbox input "true"
type input "36"
click at [199, 48] on icon at bounding box center [200, 51] width 7 height 7
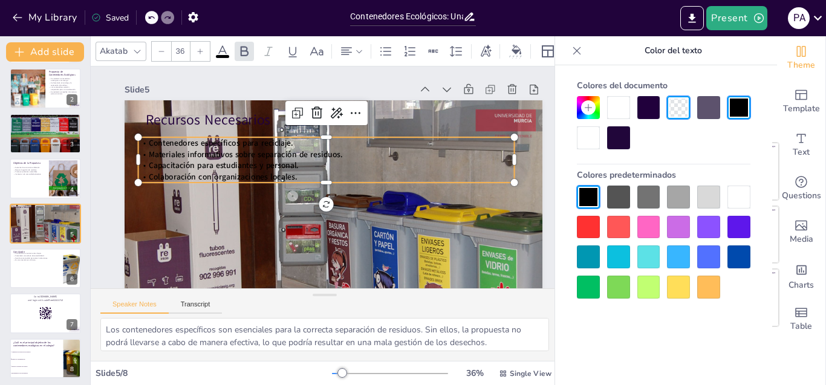
checkbox input "true"
type input "37"
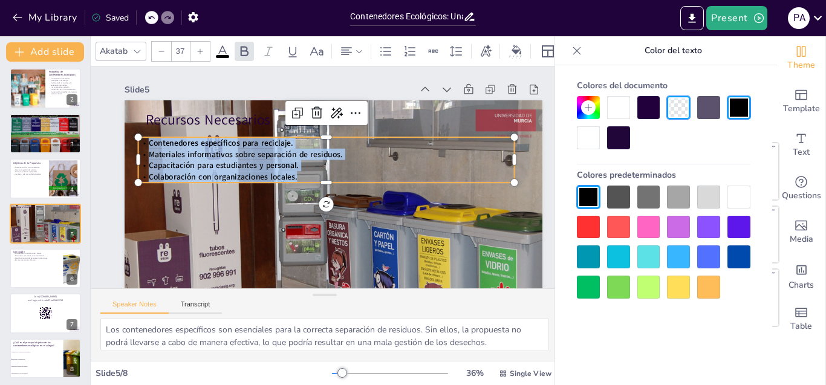
click at [199, 48] on icon at bounding box center [200, 51] width 7 height 7
checkbox input "true"
type input "38"
click at [199, 48] on icon at bounding box center [200, 51] width 7 height 7
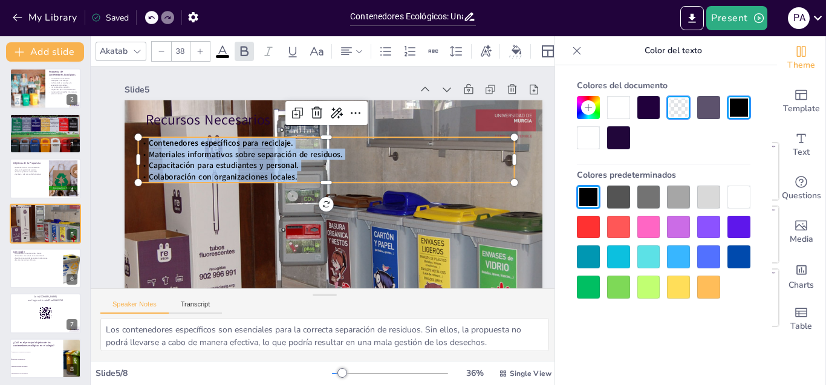
click at [199, 48] on icon at bounding box center [200, 51] width 7 height 7
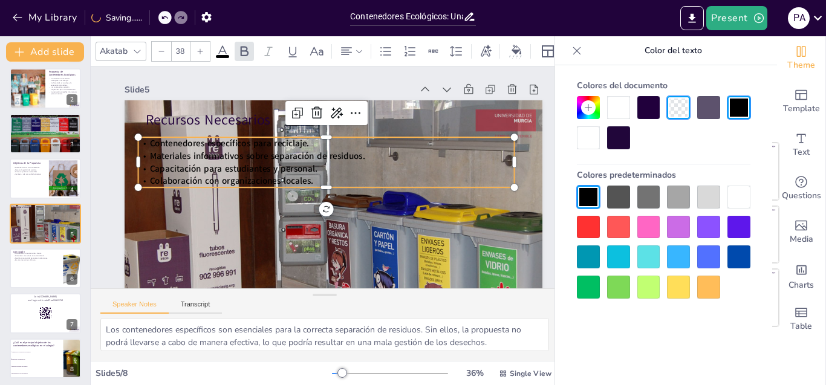
checkbox input "true"
type input "41"
click at [199, 48] on icon at bounding box center [200, 51] width 7 height 7
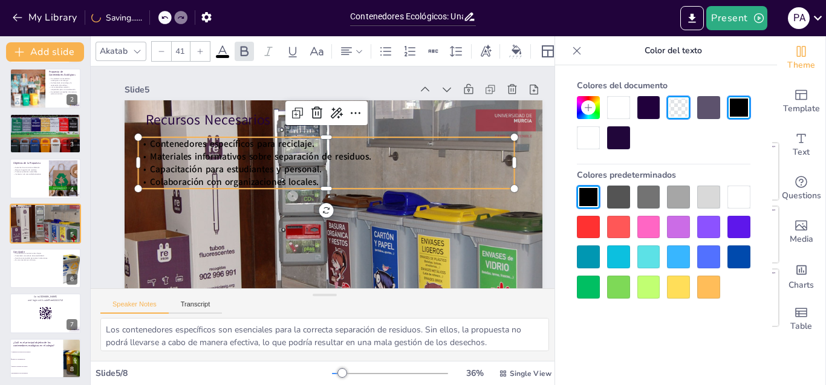
checkbox input "true"
type input "44"
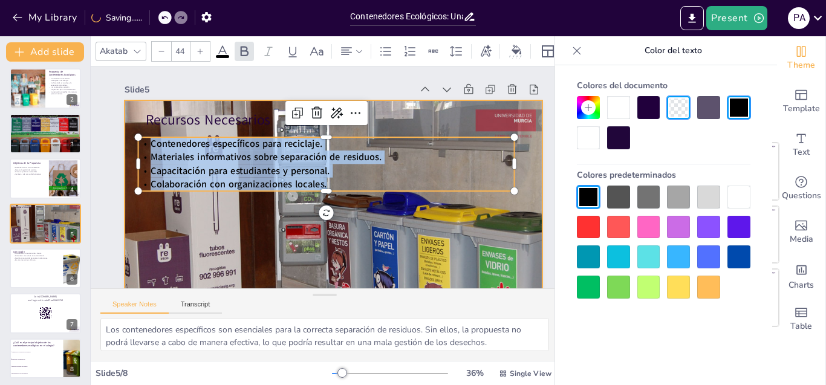
click at [242, 218] on div at bounding box center [334, 217] width 470 height 235
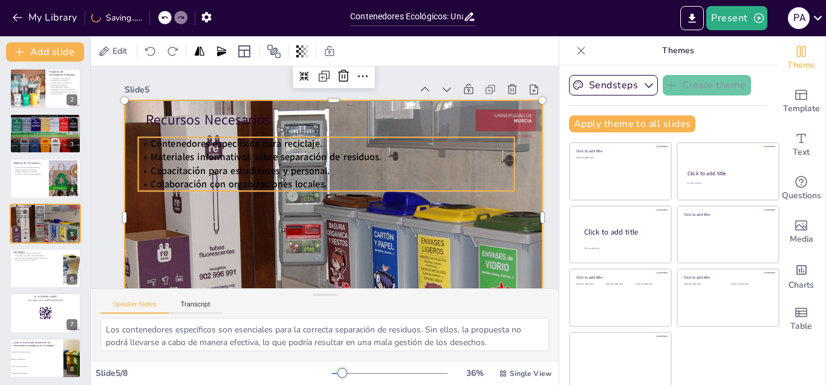
click at [236, 170] on span "Capacitación para estudiantes y personal." at bounding box center [244, 153] width 178 height 50
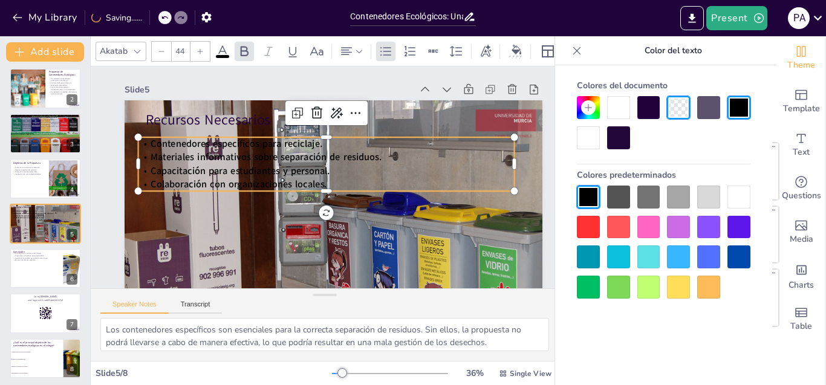
click at [149, 141] on p "Contenedores específicos para reciclaje." at bounding box center [333, 144] width 371 height 91
click at [149, 141] on p "Contenedores específicos para reciclaje." at bounding box center [330, 144] width 376 height 53
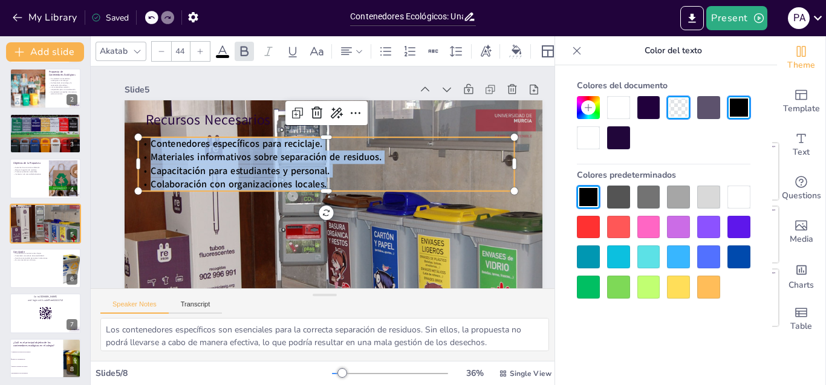
drag, startPoint x: 149, startPoint y: 141, endPoint x: 426, endPoint y: 187, distance: 280.8
click at [423, 187] on div "Contenedores específicos para reciclaje. Materiales informativos sobre separaci…" at bounding box center [326, 164] width 376 height 54
click at [586, 226] on div at bounding box center [588, 227] width 23 height 23
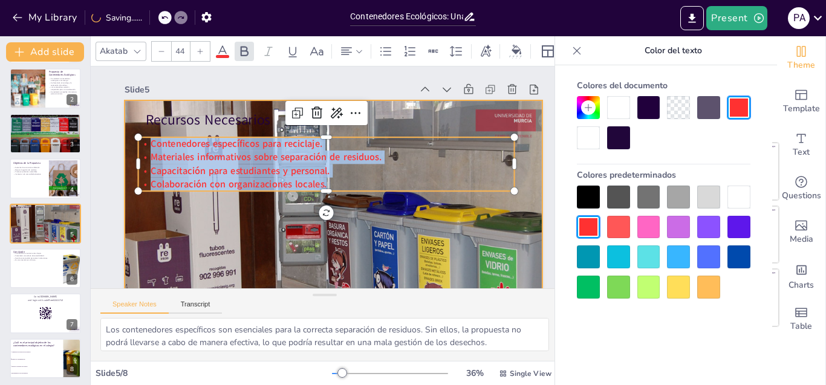
click at [259, 224] on div at bounding box center [334, 217] width 470 height 235
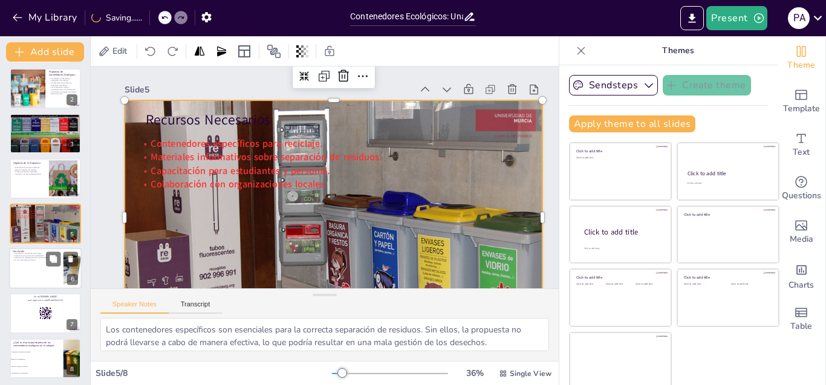
checkbox input "true"
click at [43, 263] on div at bounding box center [45, 268] width 73 height 41
type textarea "Contribuir a un entorno más limpio es uno de los beneficios más inmediatos de l…"
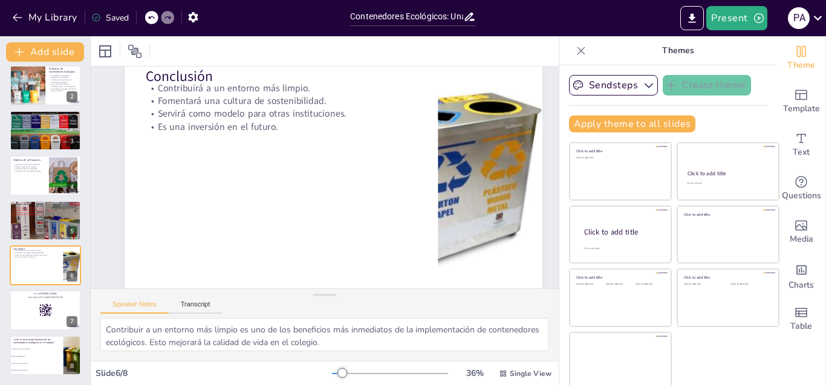
scroll to position [56, 0]
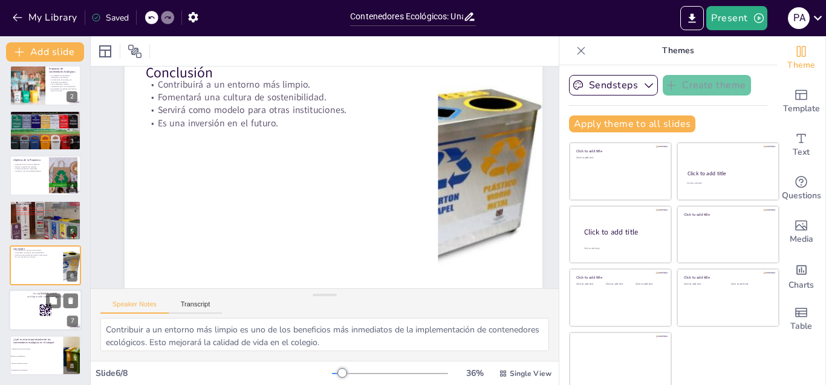
checkbox input "true"
click at [43, 310] on rect at bounding box center [42, 310] width 1 height 1
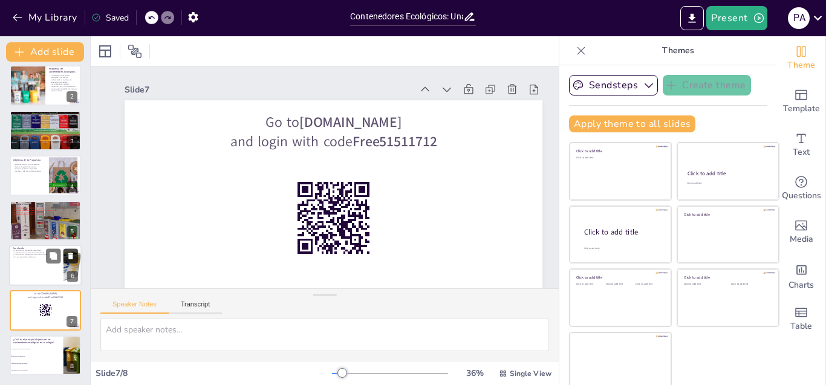
scroll to position [5, 0]
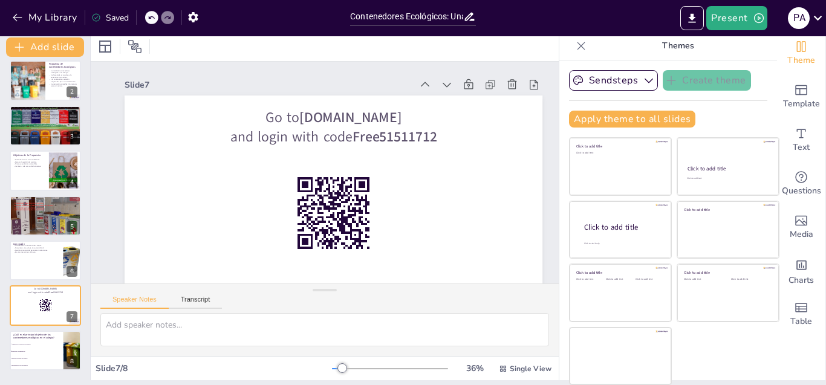
checkbox input "true"
